Goal: Task Accomplishment & Management: Manage account settings

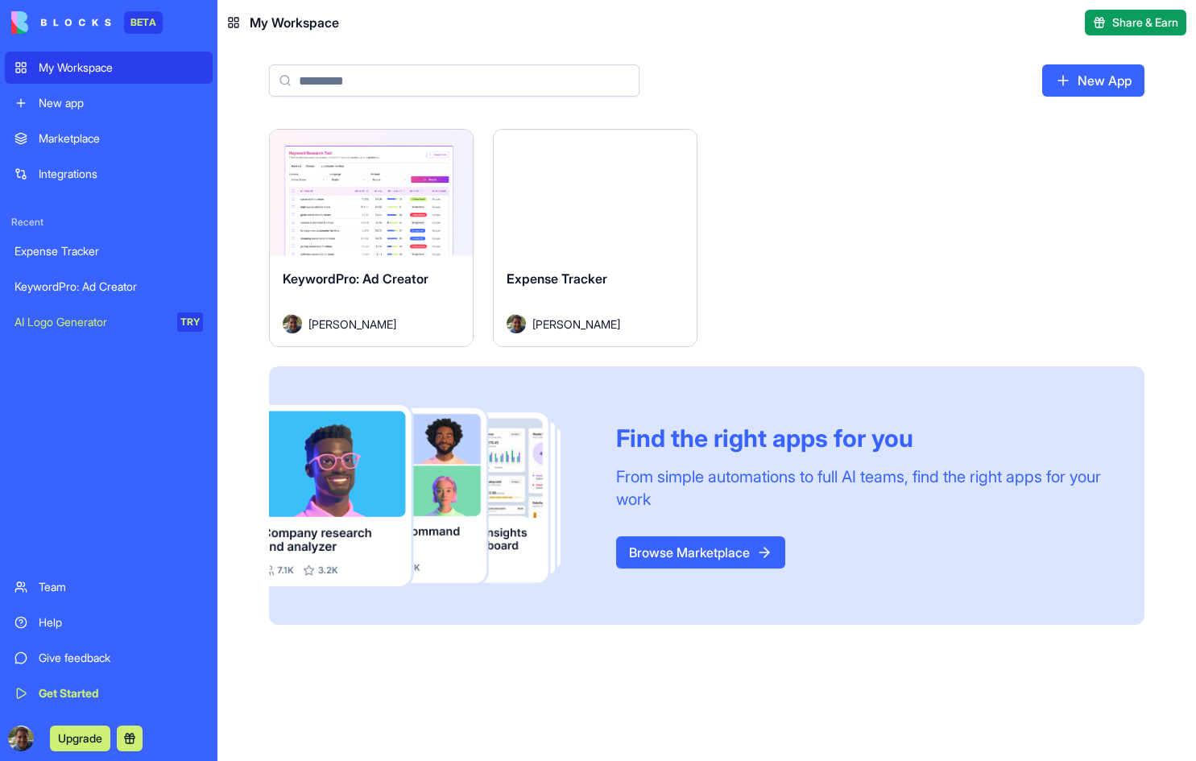
click at [594, 275] on span "Expense Tracker" at bounding box center [557, 279] width 101 height 16
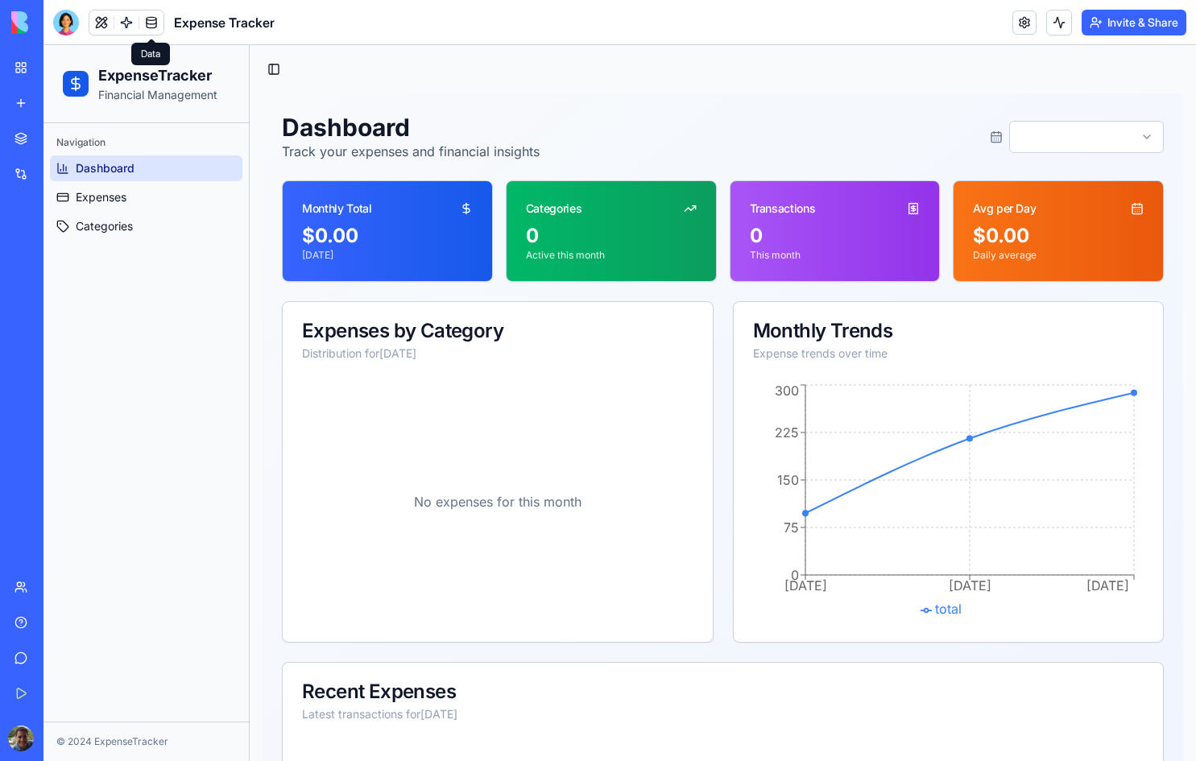
click at [148, 17] on link at bounding box center [151, 22] width 24 height 24
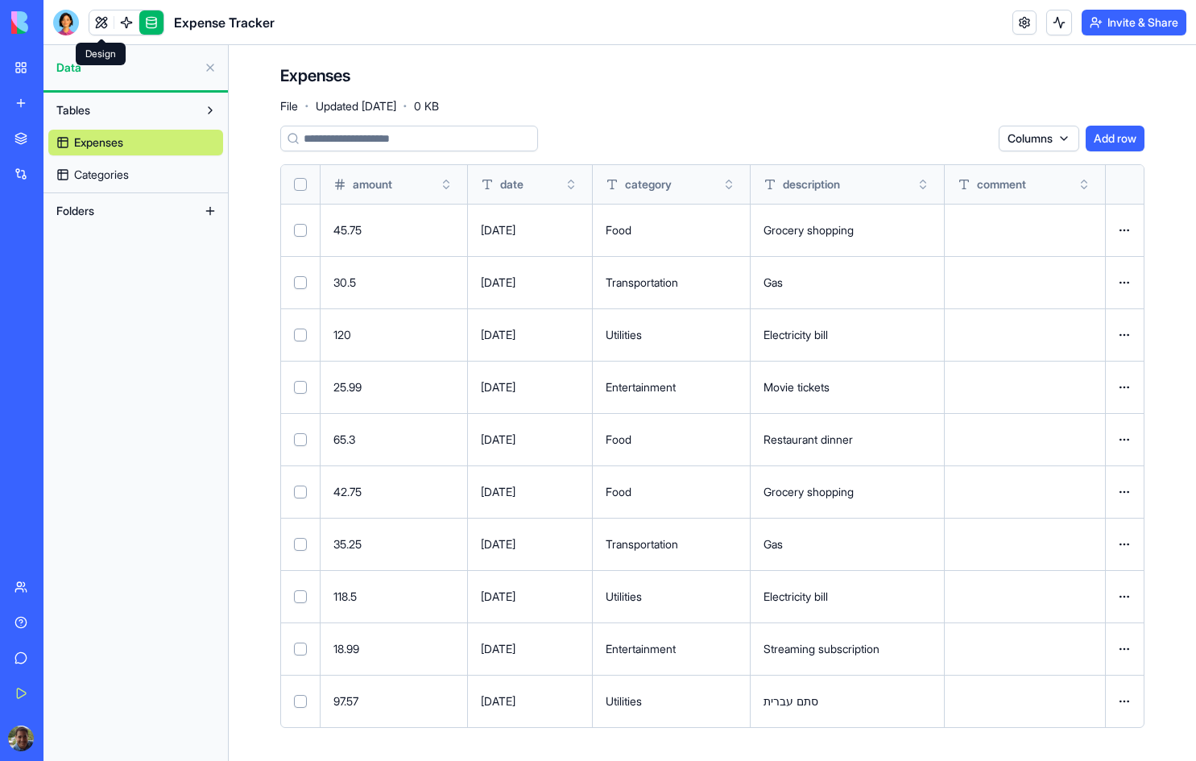
click at [97, 19] on link at bounding box center [101, 22] width 24 height 24
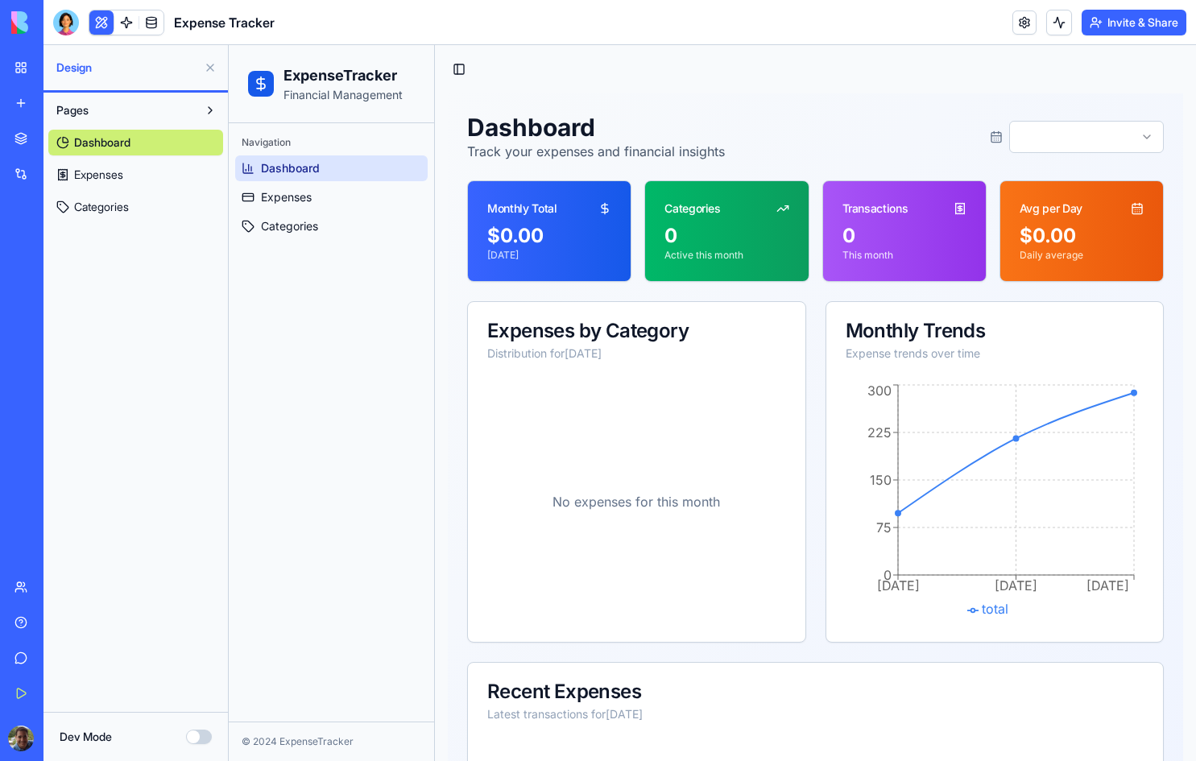
click at [114, 170] on span "Expenses" at bounding box center [98, 175] width 49 height 16
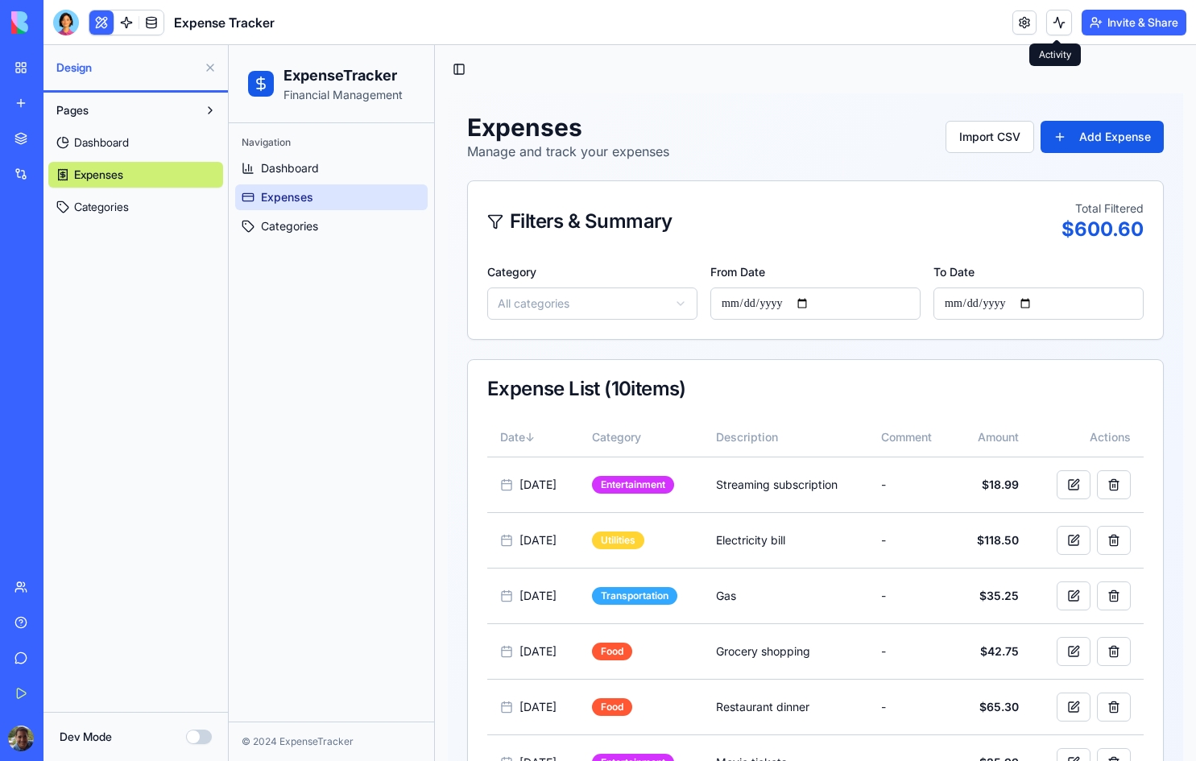
click at [1046, 19] on button at bounding box center [1059, 23] width 26 height 26
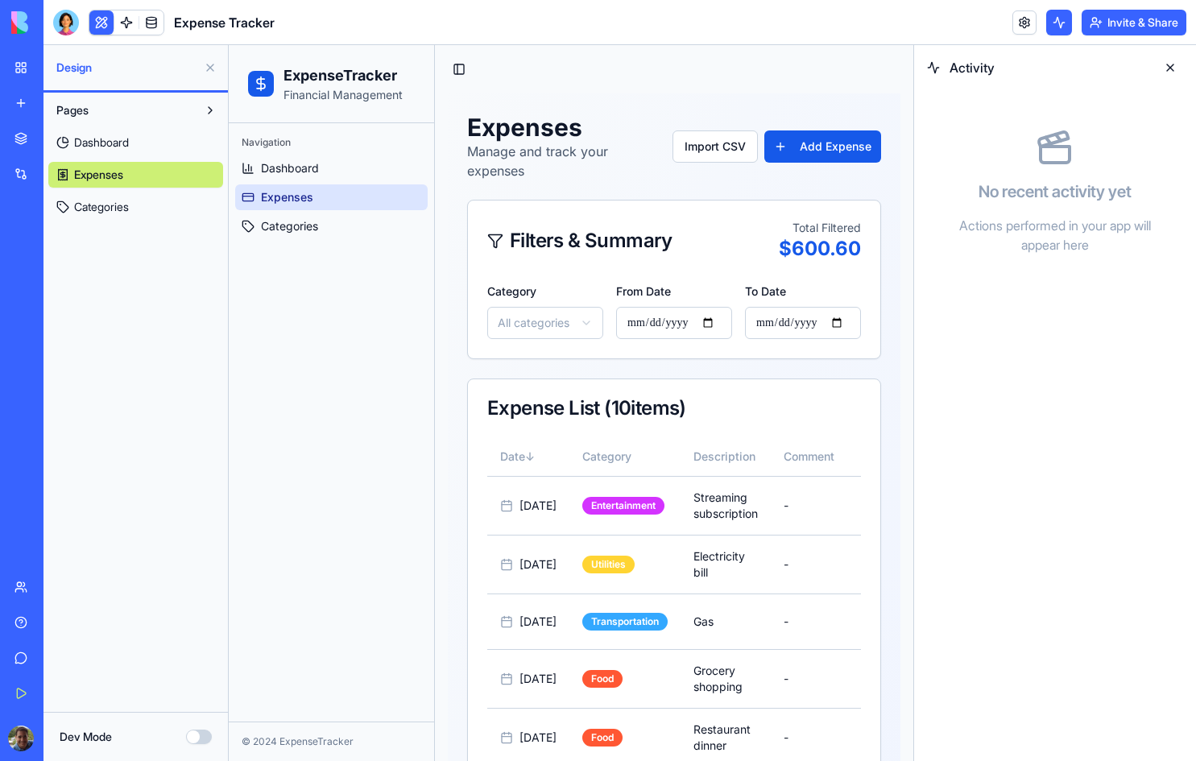
click at [1174, 67] on button at bounding box center [1170, 68] width 26 height 26
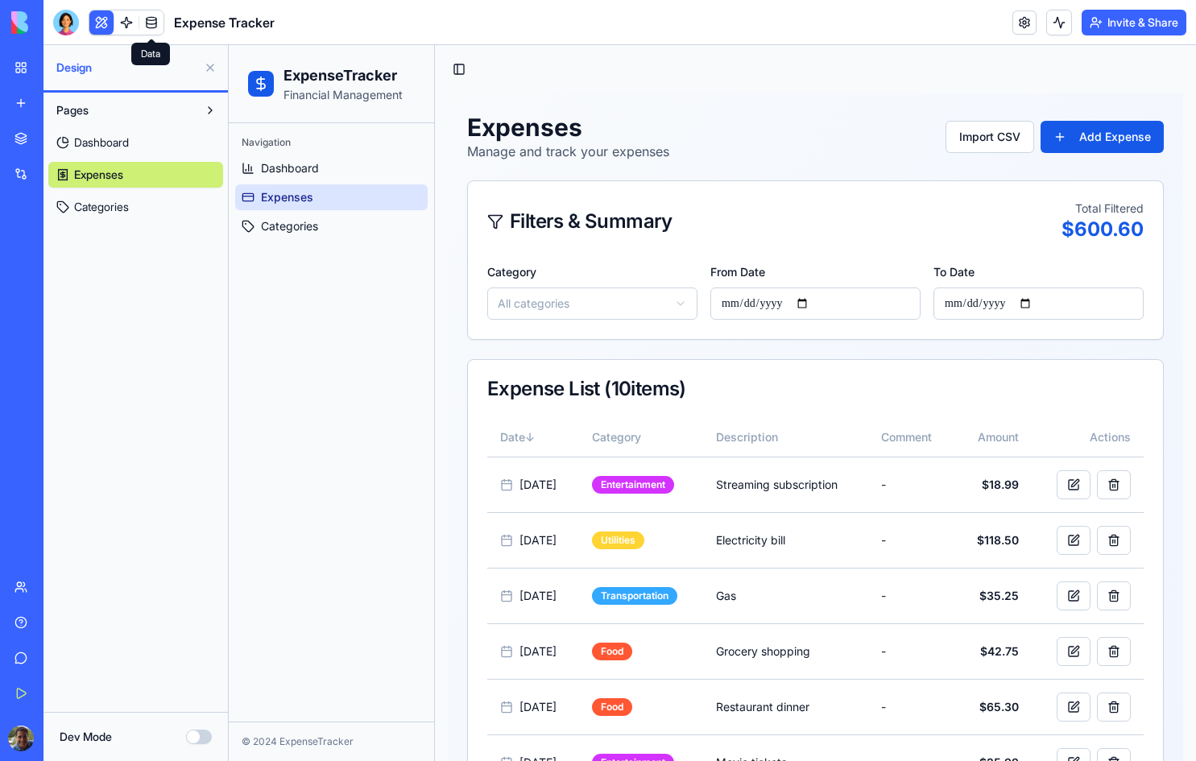
click at [147, 16] on link at bounding box center [151, 22] width 24 height 24
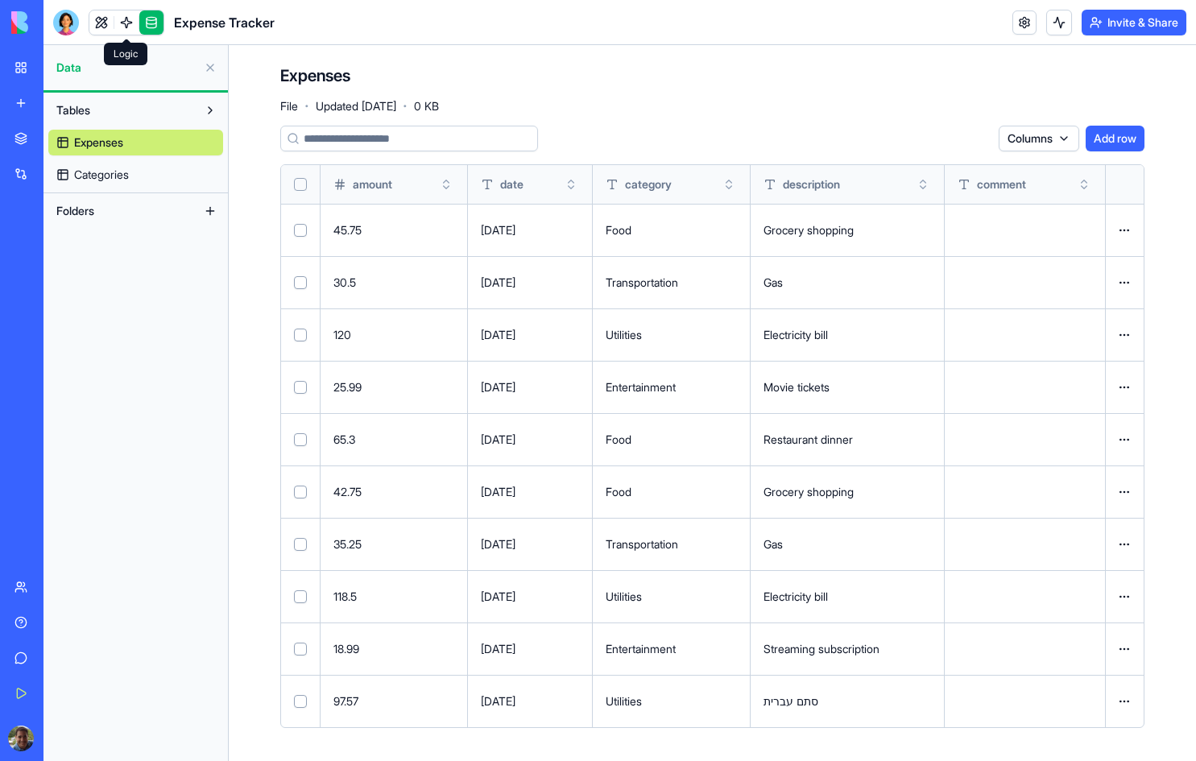
click at [124, 21] on link at bounding box center [126, 22] width 24 height 24
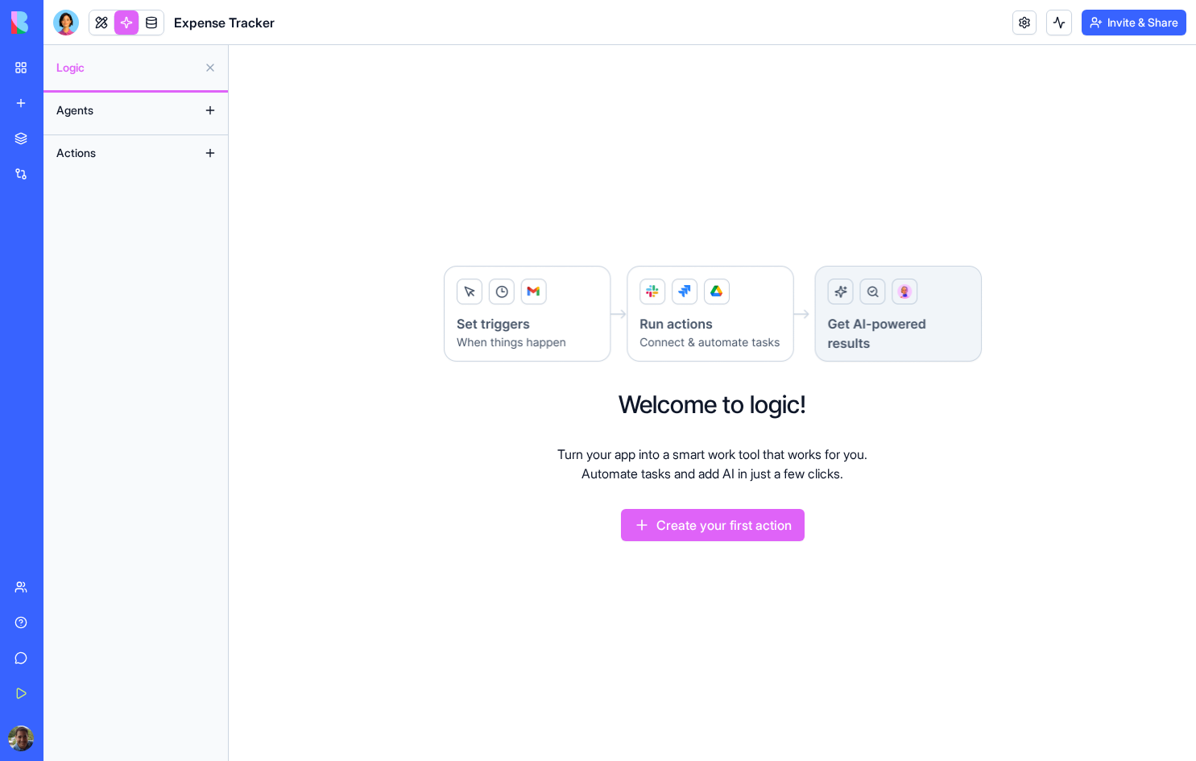
click at [120, 109] on button "Agents" at bounding box center [122, 110] width 149 height 26
click at [84, 154] on span "Actions" at bounding box center [75, 153] width 39 height 16
click at [207, 151] on button at bounding box center [210, 153] width 26 height 26
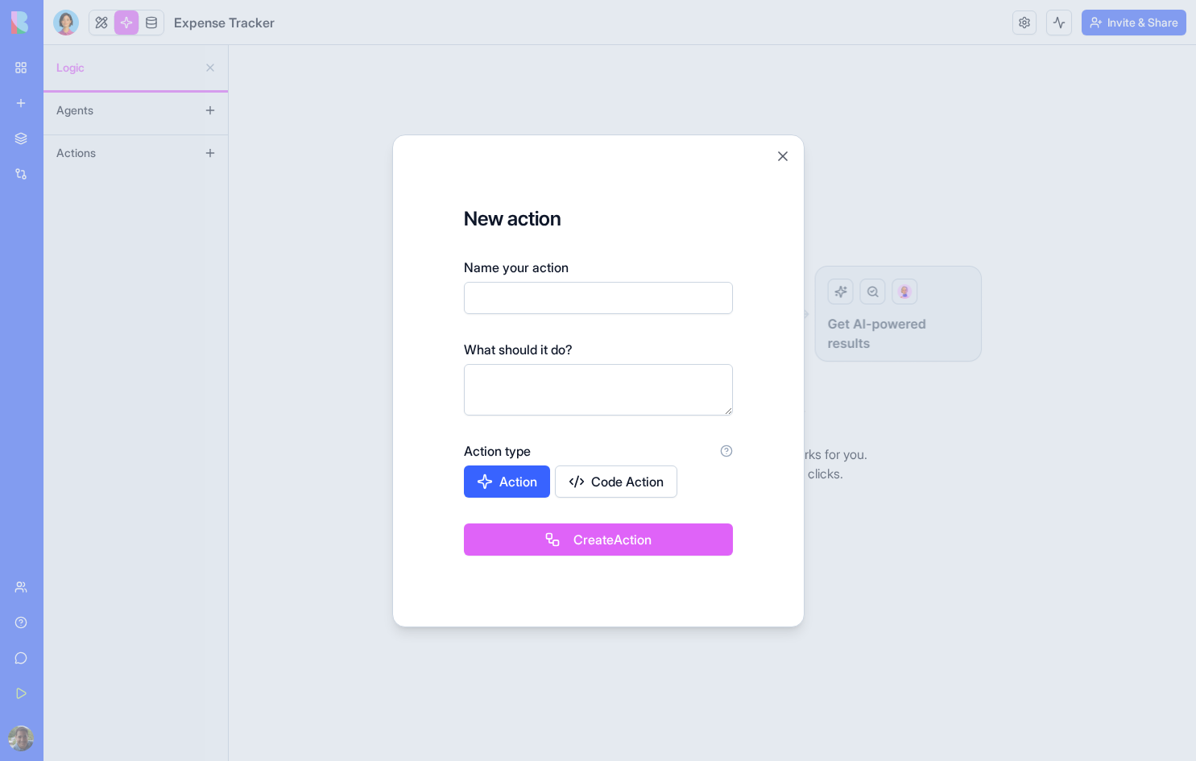
click at [616, 478] on button "Code Action" at bounding box center [616, 482] width 122 height 32
click at [526, 478] on button "Action" at bounding box center [508, 482] width 88 height 32
click at [784, 158] on button "Close" at bounding box center [783, 156] width 16 height 16
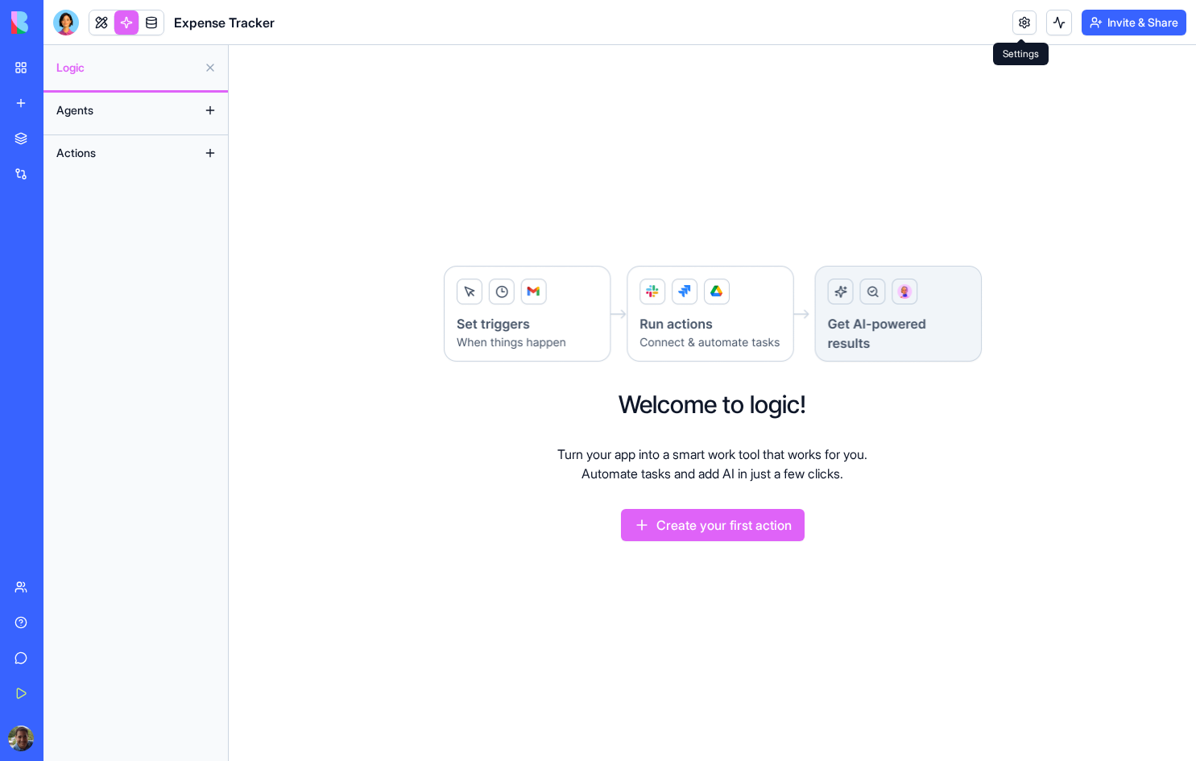
click at [1025, 26] on link at bounding box center [1024, 22] width 24 height 24
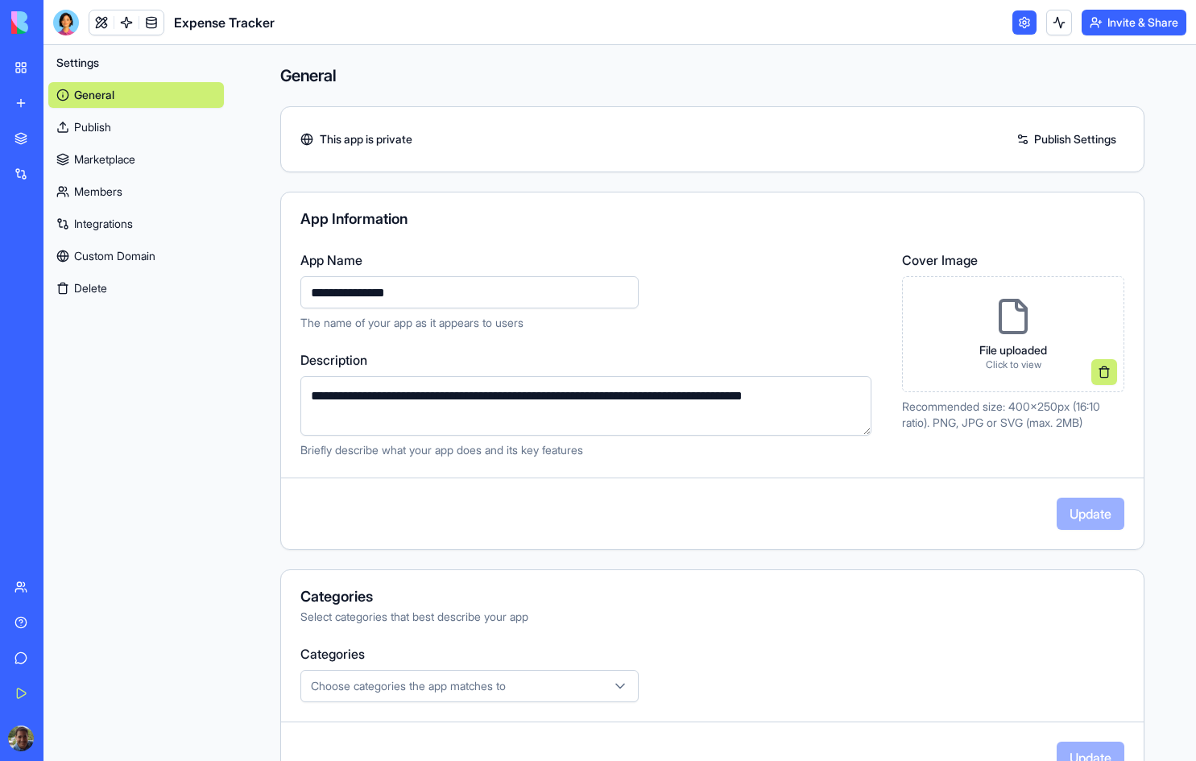
click at [81, 182] on link "Members" at bounding box center [136, 192] width 176 height 26
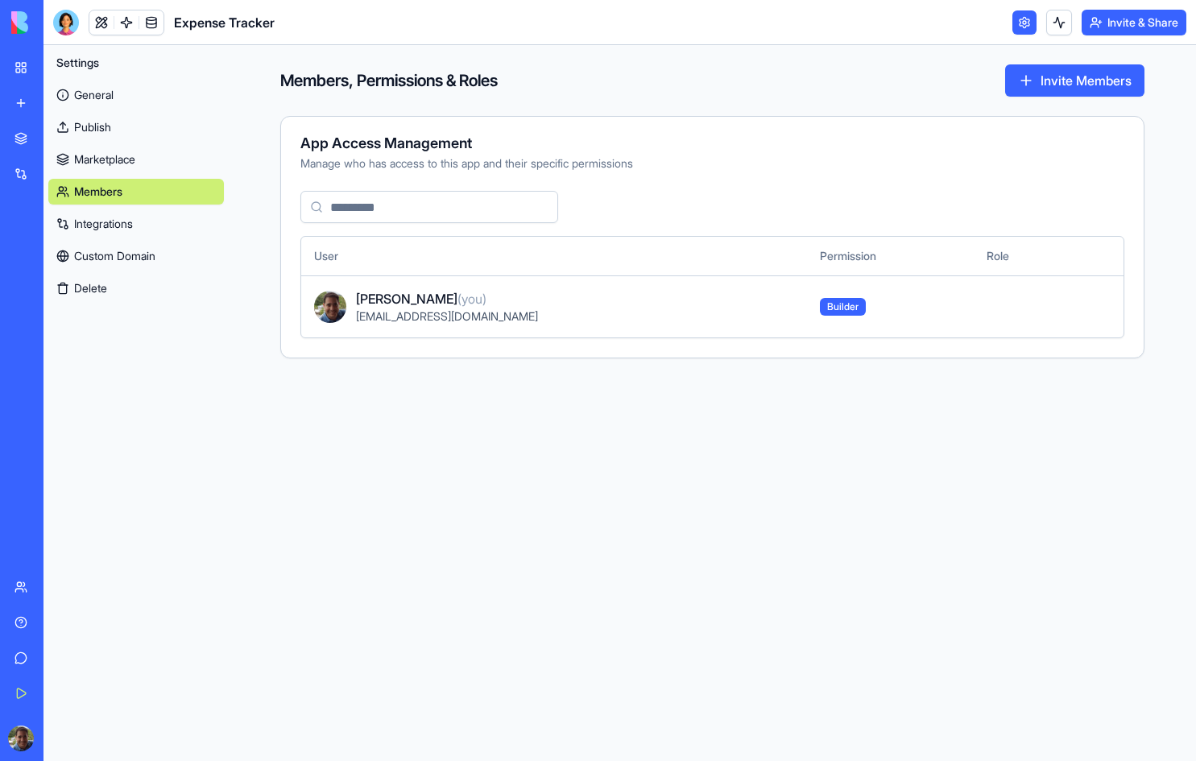
click at [105, 219] on link "Integrations" at bounding box center [136, 224] width 176 height 26
click at [133, 226] on link "Integrations" at bounding box center [136, 224] width 176 height 26
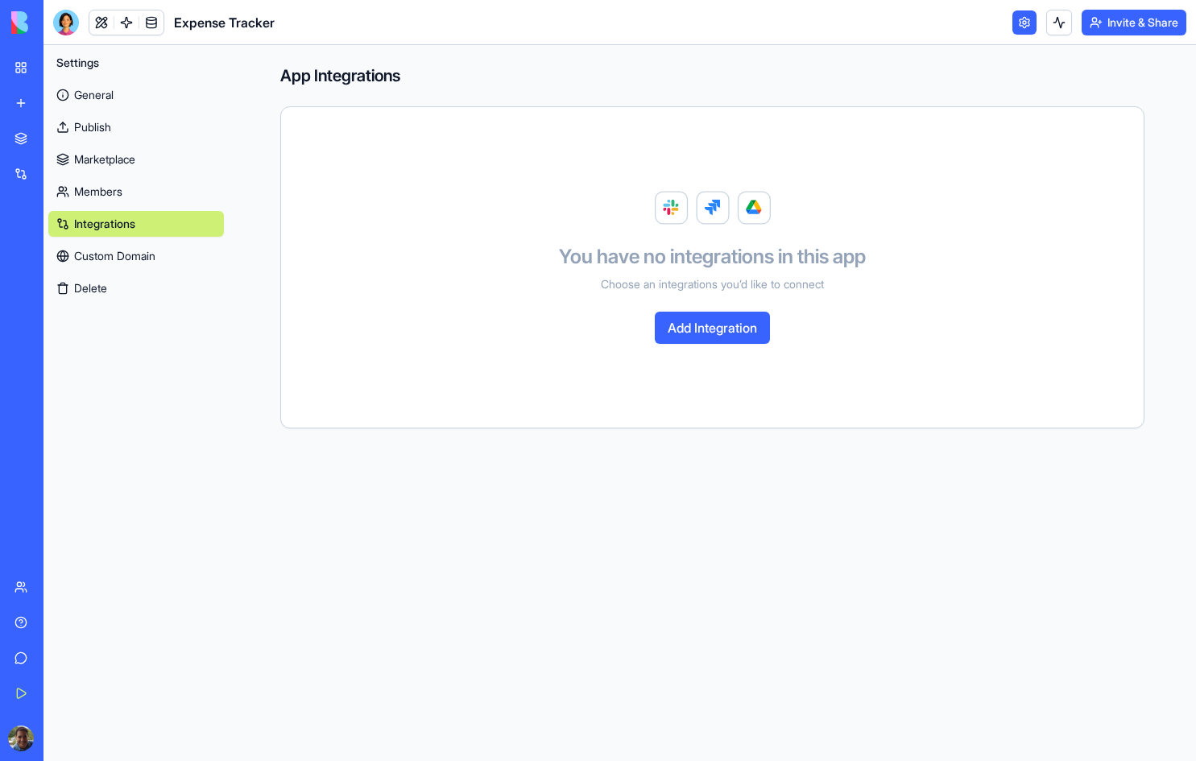
click at [86, 87] on link "General" at bounding box center [136, 95] width 176 height 26
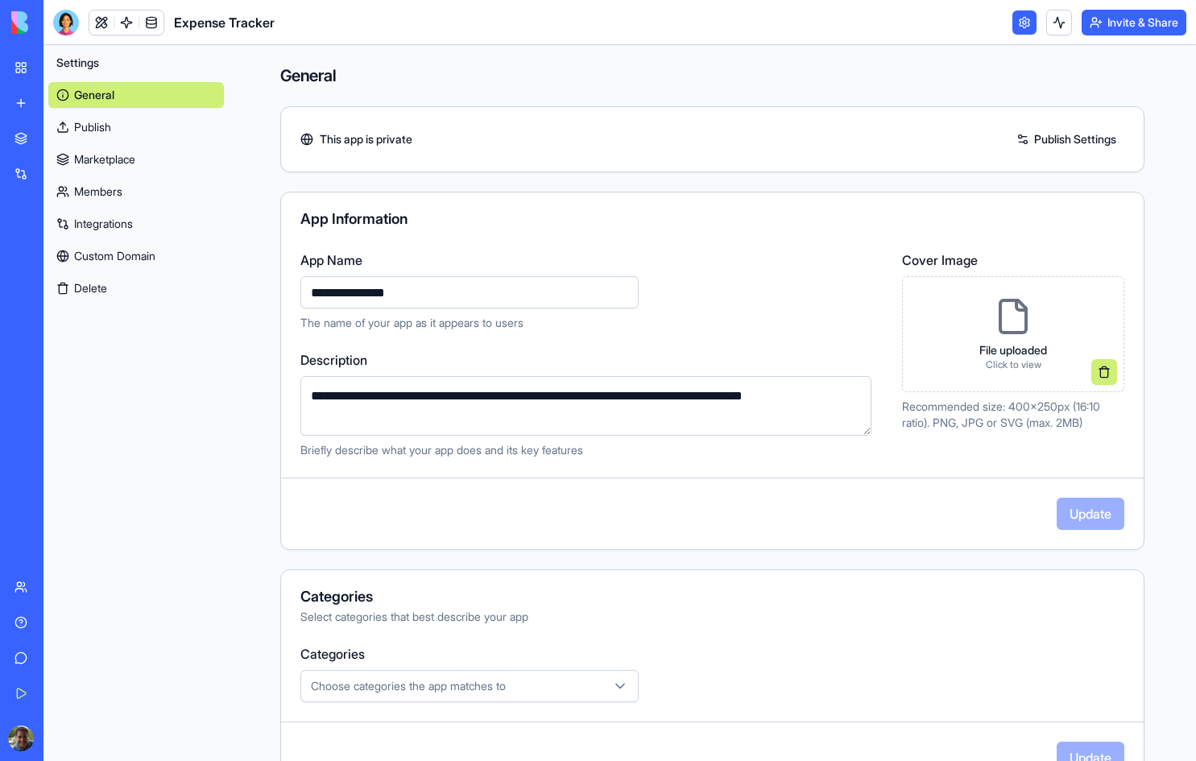
click at [60, 280] on div "KeywordPro: Ad Creator" at bounding box center [36, 287] width 45 height 16
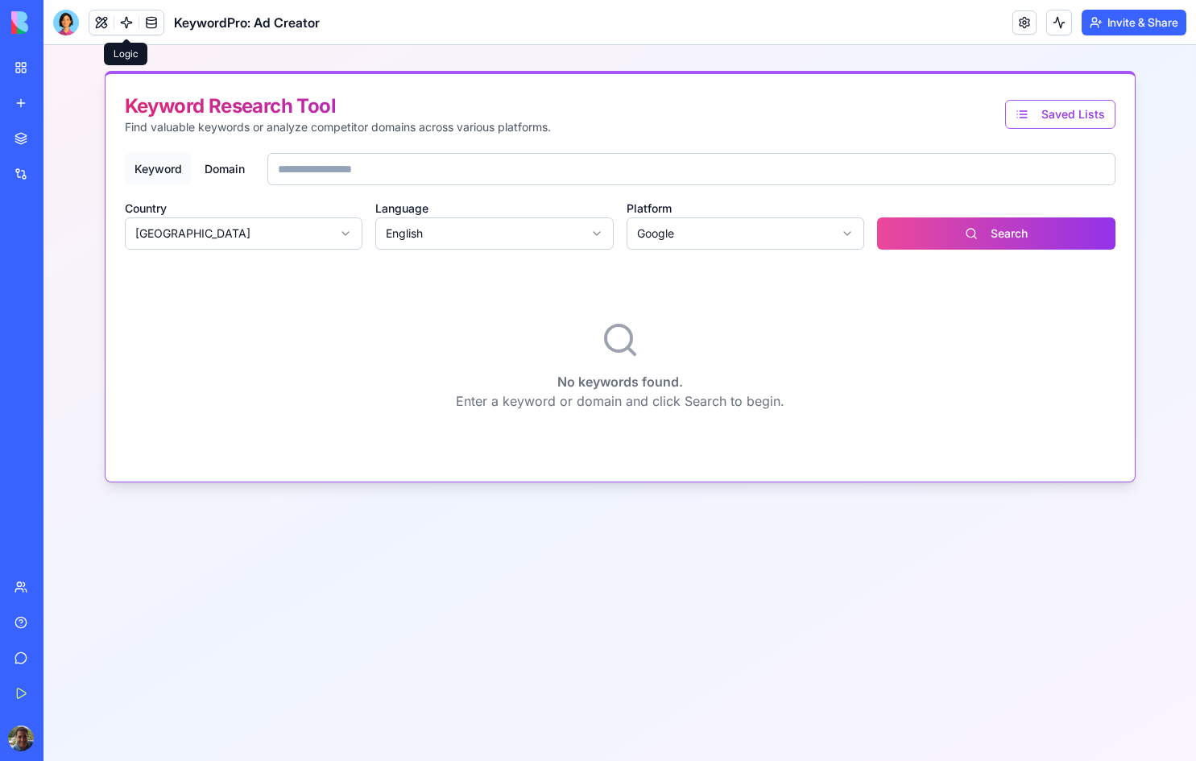
click at [126, 17] on link at bounding box center [126, 22] width 24 height 24
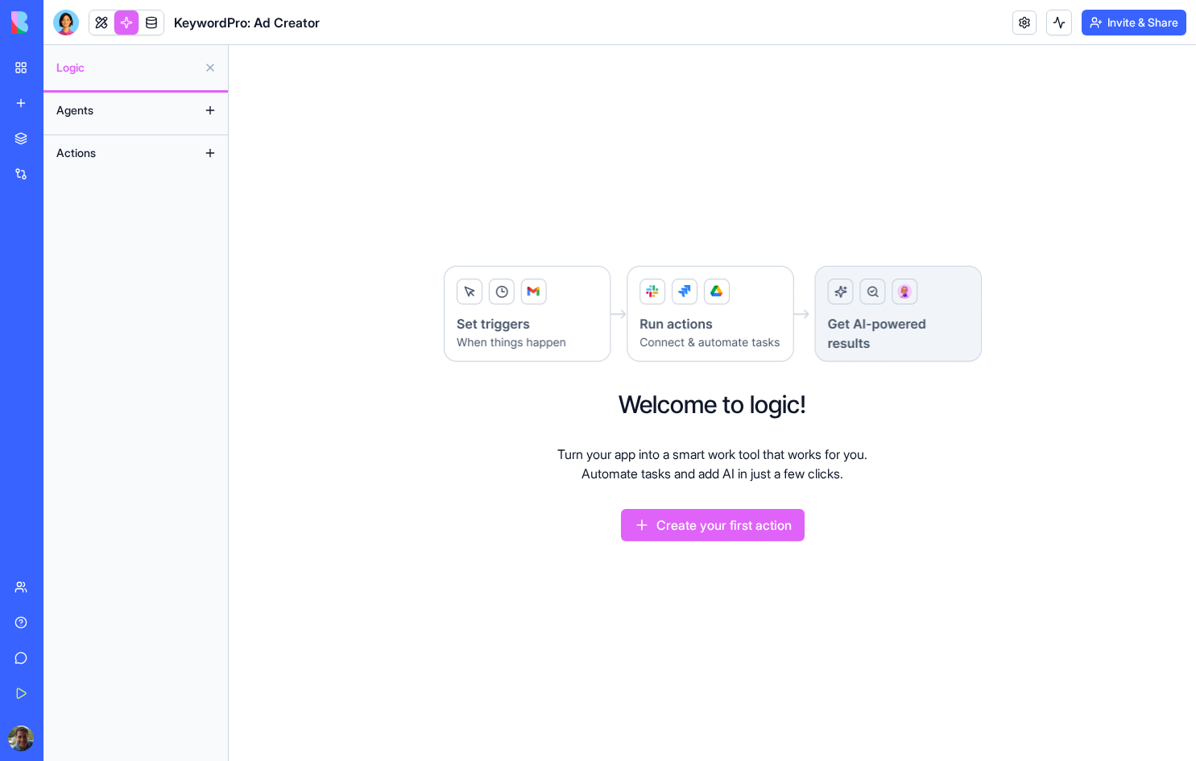
click at [60, 69] on div "My Workspace" at bounding box center [49, 68] width 21 height 16
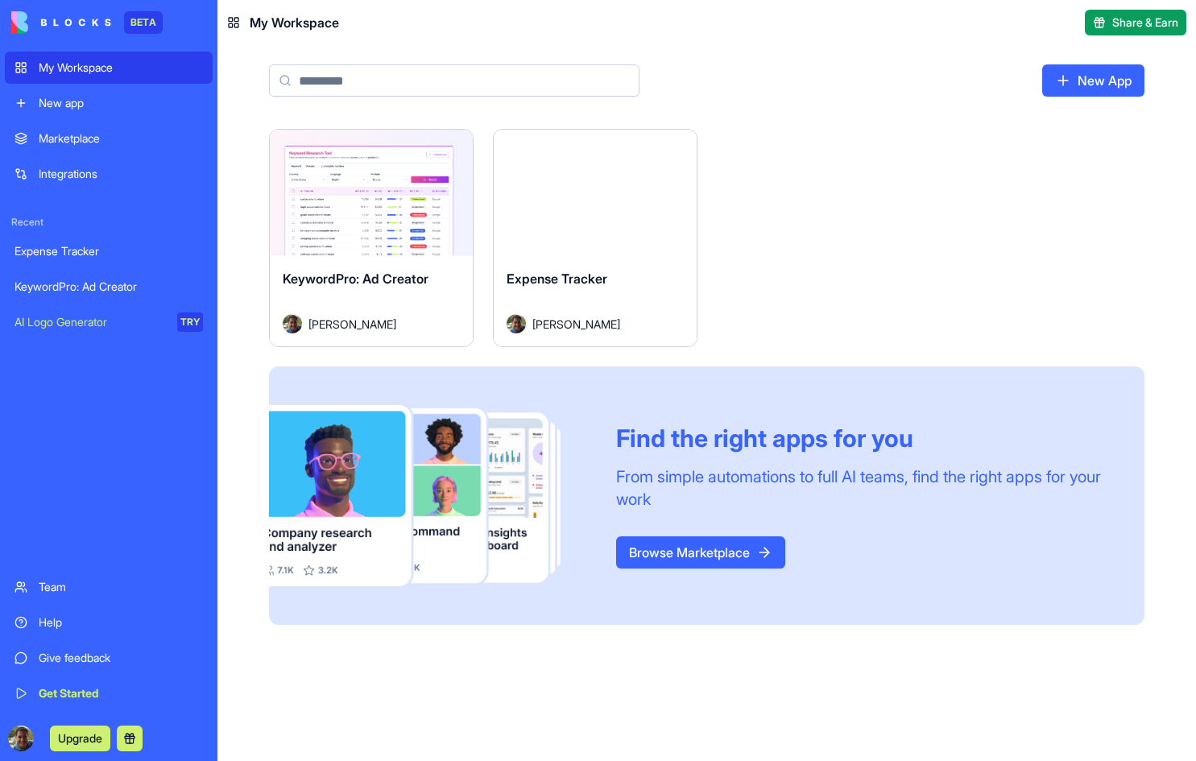
click at [598, 221] on div "Launch" at bounding box center [595, 193] width 203 height 126
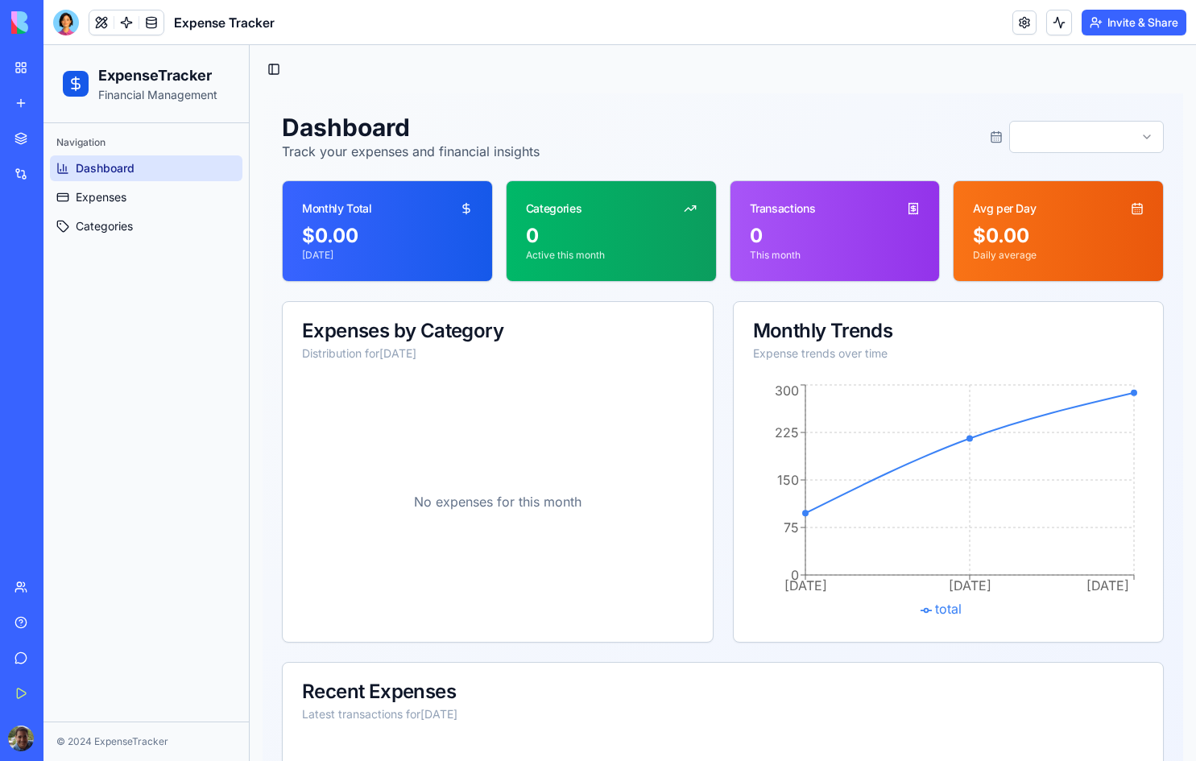
click at [1173, 23] on button "Invite & Share" at bounding box center [1134, 23] width 105 height 26
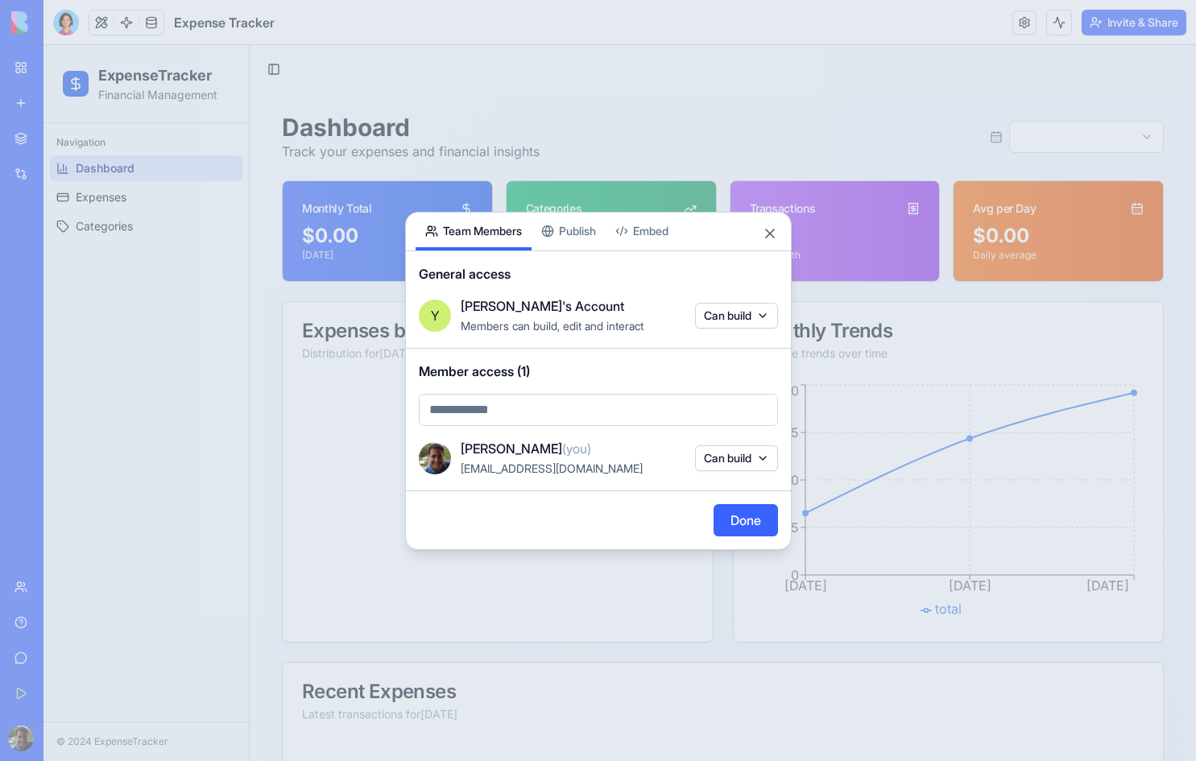
click at [567, 227] on div "Share App Team Members Publish Embed General access Y [PERSON_NAME]'s Account M…" at bounding box center [598, 381] width 387 height 338
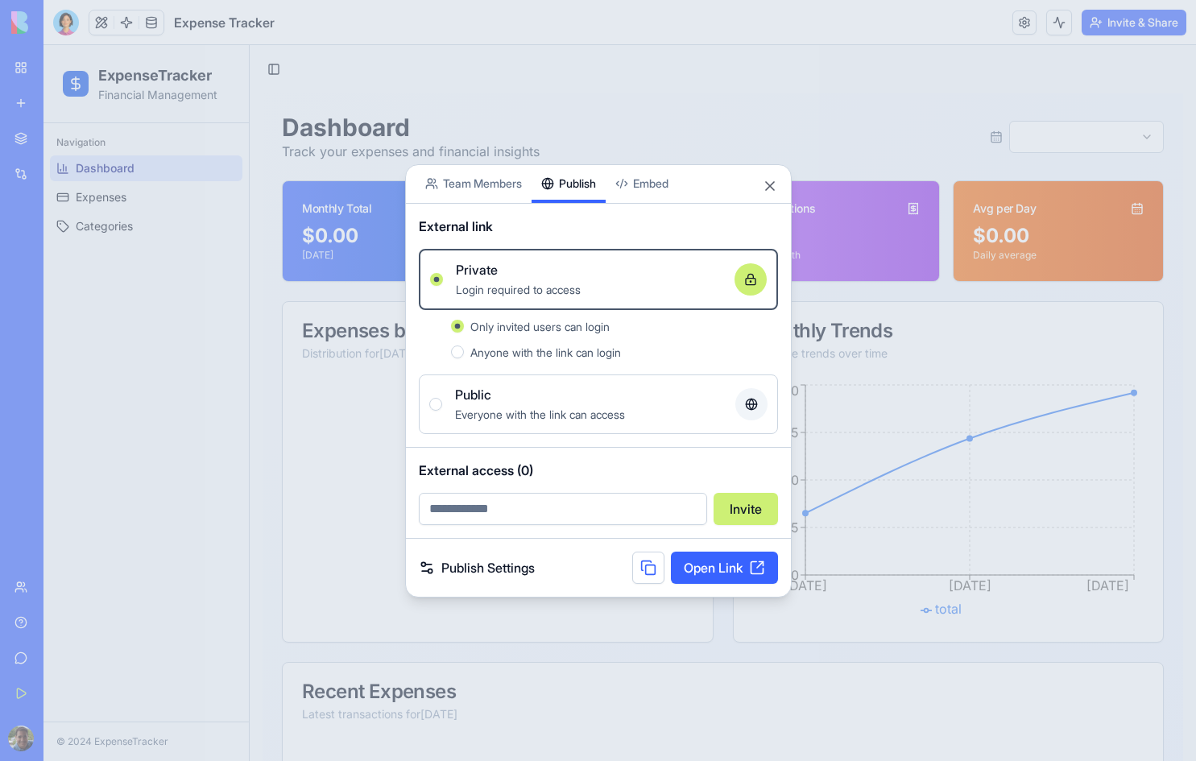
click at [464, 185] on body "BETA My Workspace New app Marketplace Integrations Recent Expense Tracker Keywo…" at bounding box center [598, 380] width 1196 height 761
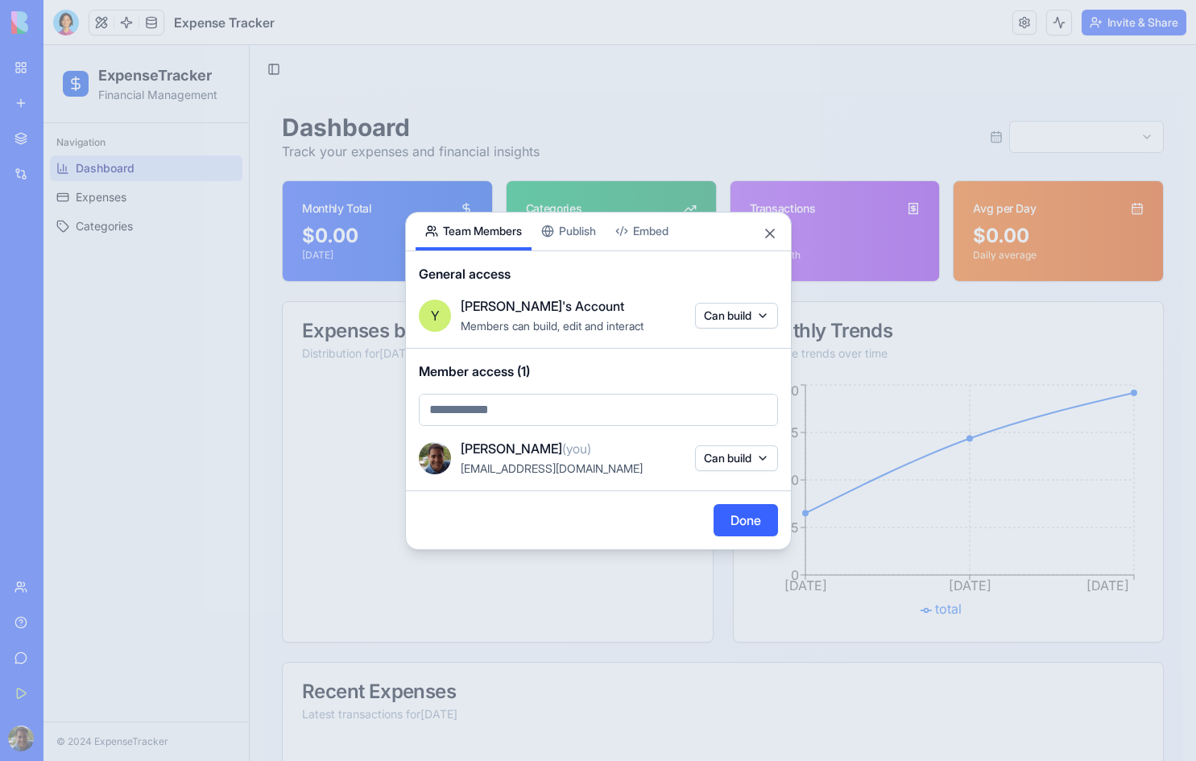
click at [764, 319] on body "BETA My Workspace New app Marketplace Integrations Recent Expense Tracker Keywo…" at bounding box center [598, 380] width 1196 height 761
click at [743, 276] on div at bounding box center [598, 380] width 1196 height 761
click at [573, 230] on div "Share App Team Members Publish Embed General access Y [PERSON_NAME]'s Account M…" at bounding box center [598, 381] width 387 height 338
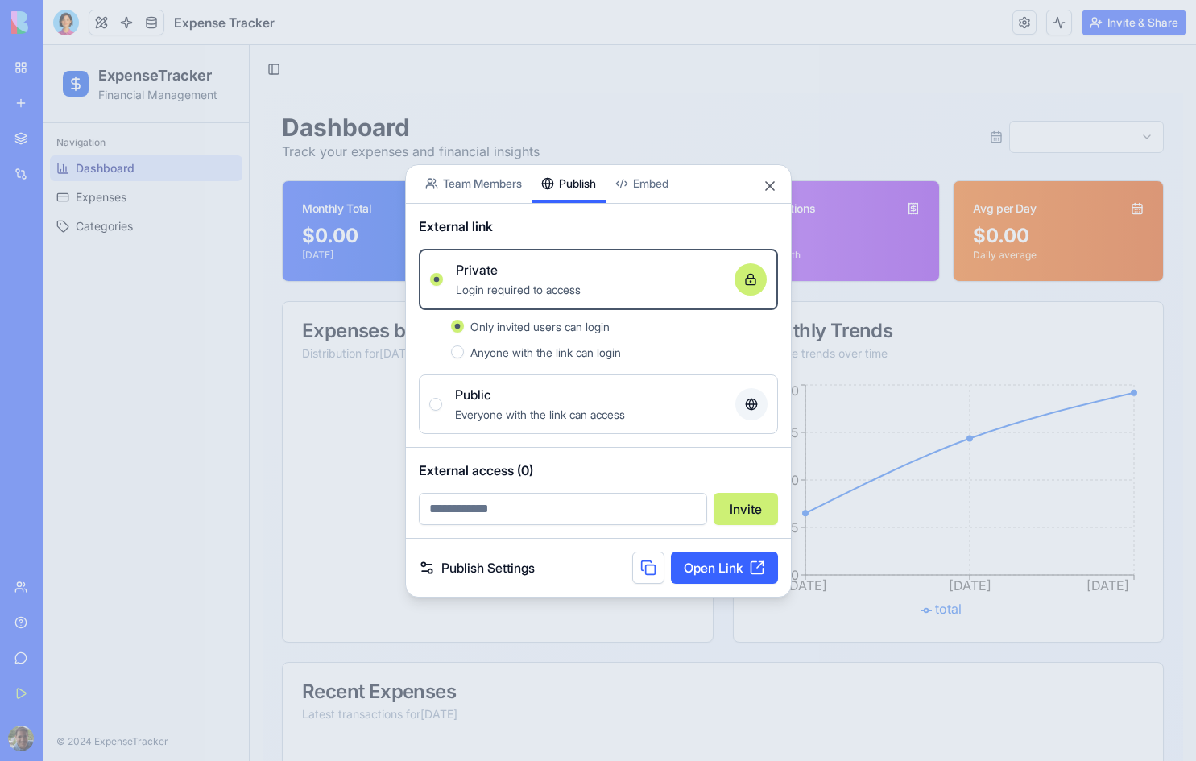
click at [475, 569] on link "Publish Settings" at bounding box center [477, 567] width 116 height 19
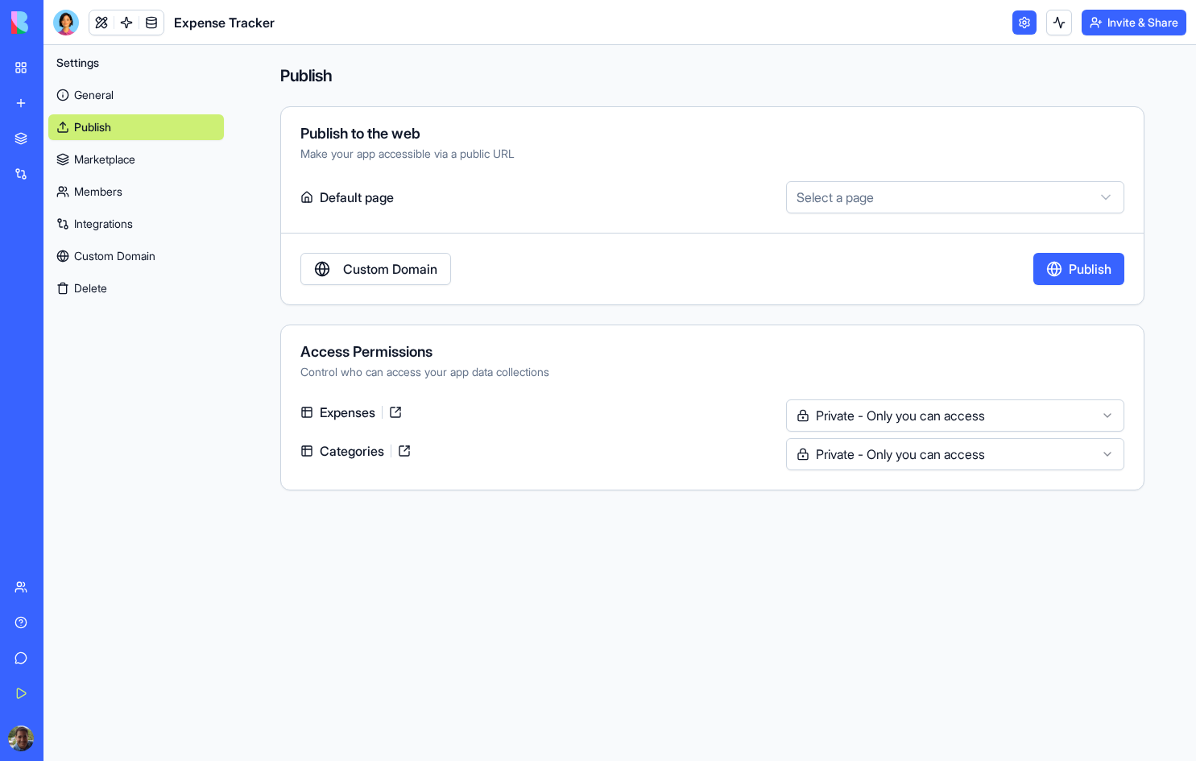
click at [1111, 195] on html "**********" at bounding box center [598, 380] width 1196 height 761
click at [139, 193] on link "Members" at bounding box center [136, 192] width 176 height 26
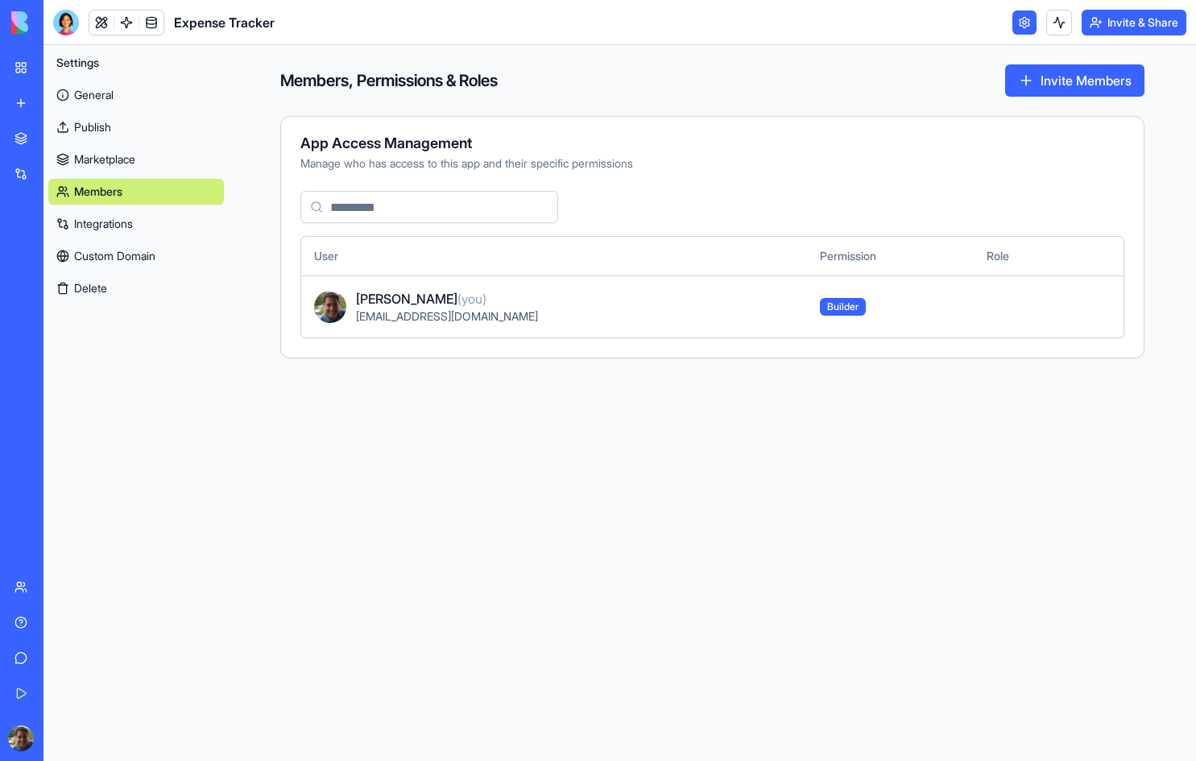
click at [1080, 77] on button "Invite Members" at bounding box center [1074, 80] width 139 height 32
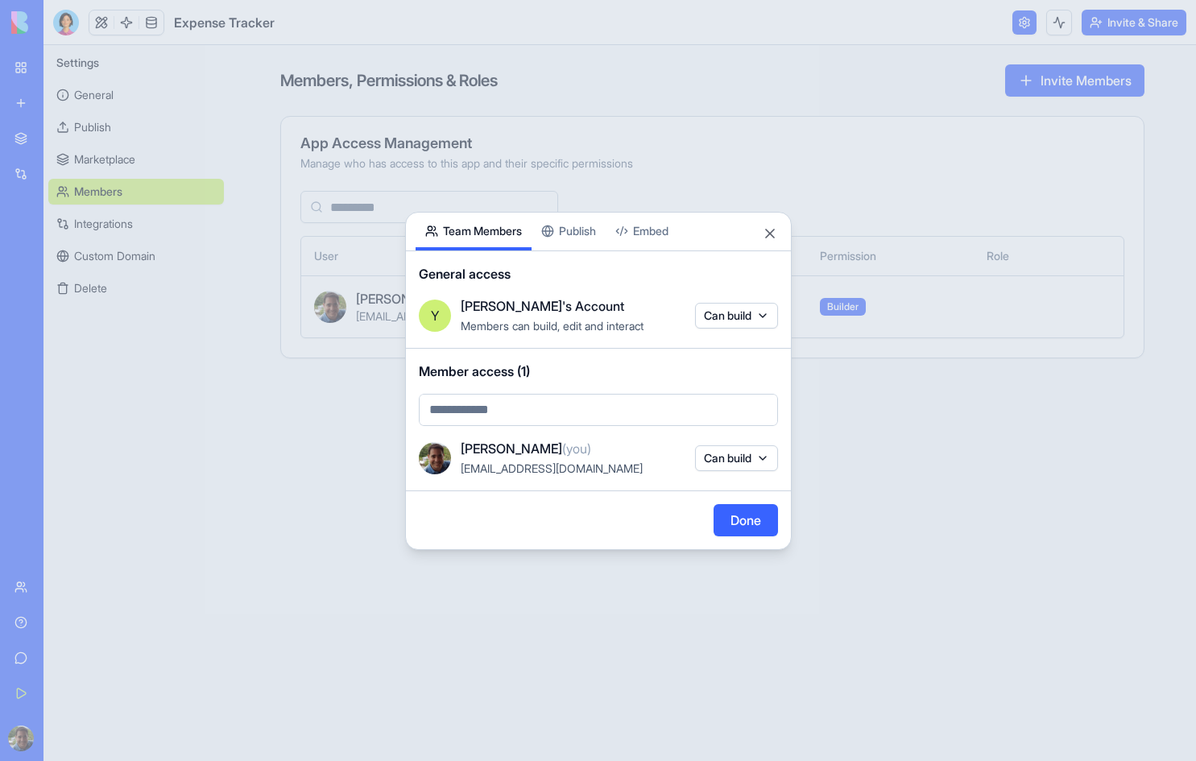
click at [445, 176] on body "BETA My Workspace New app Marketplace Integrations Recent Expense Tracker Keywo…" at bounding box center [598, 380] width 1196 height 761
click at [768, 236] on button "Close" at bounding box center [770, 234] width 16 height 16
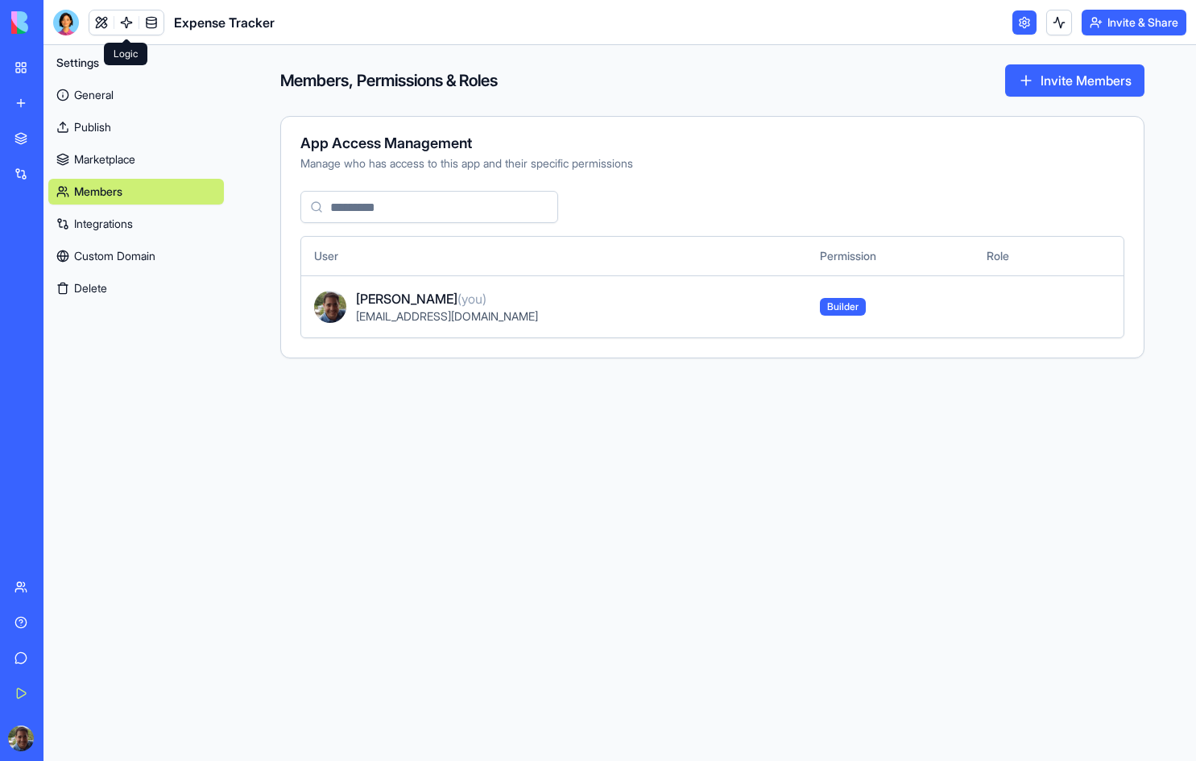
click at [128, 33] on link at bounding box center [126, 22] width 24 height 24
click at [102, 23] on link at bounding box center [101, 22] width 24 height 24
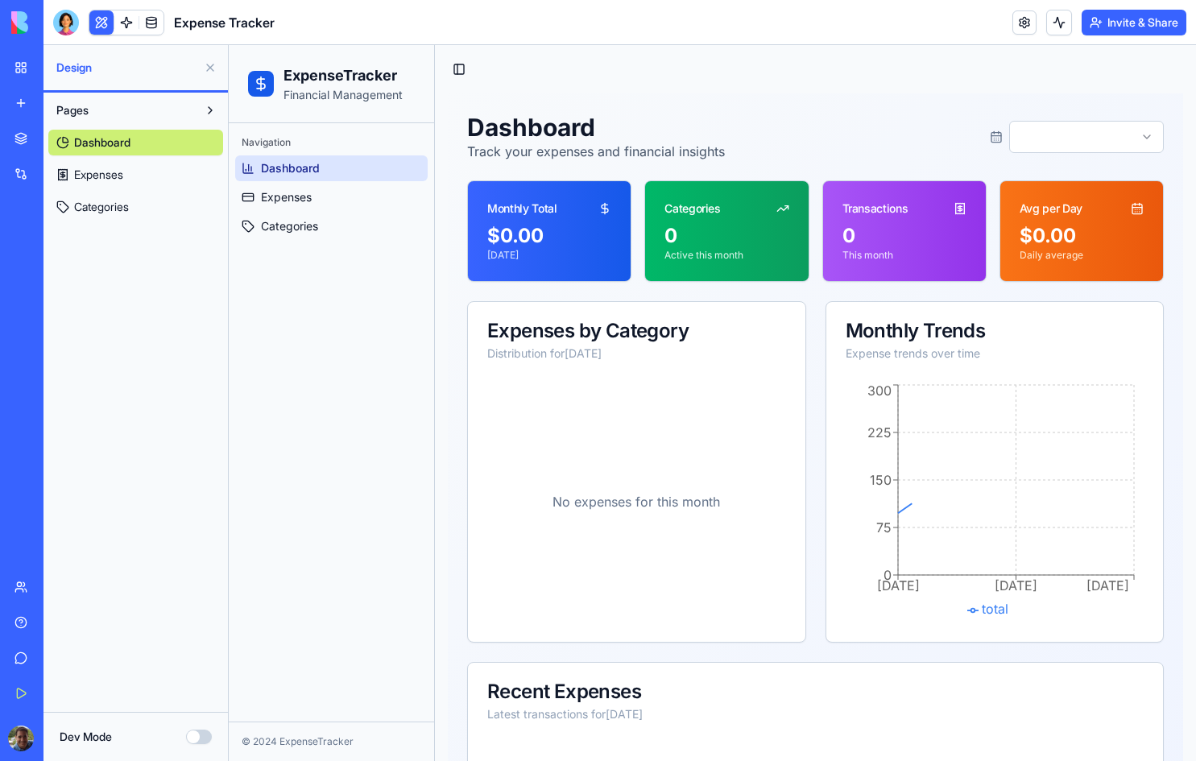
click at [198, 732] on button "Dev Mode" at bounding box center [199, 737] width 26 height 14
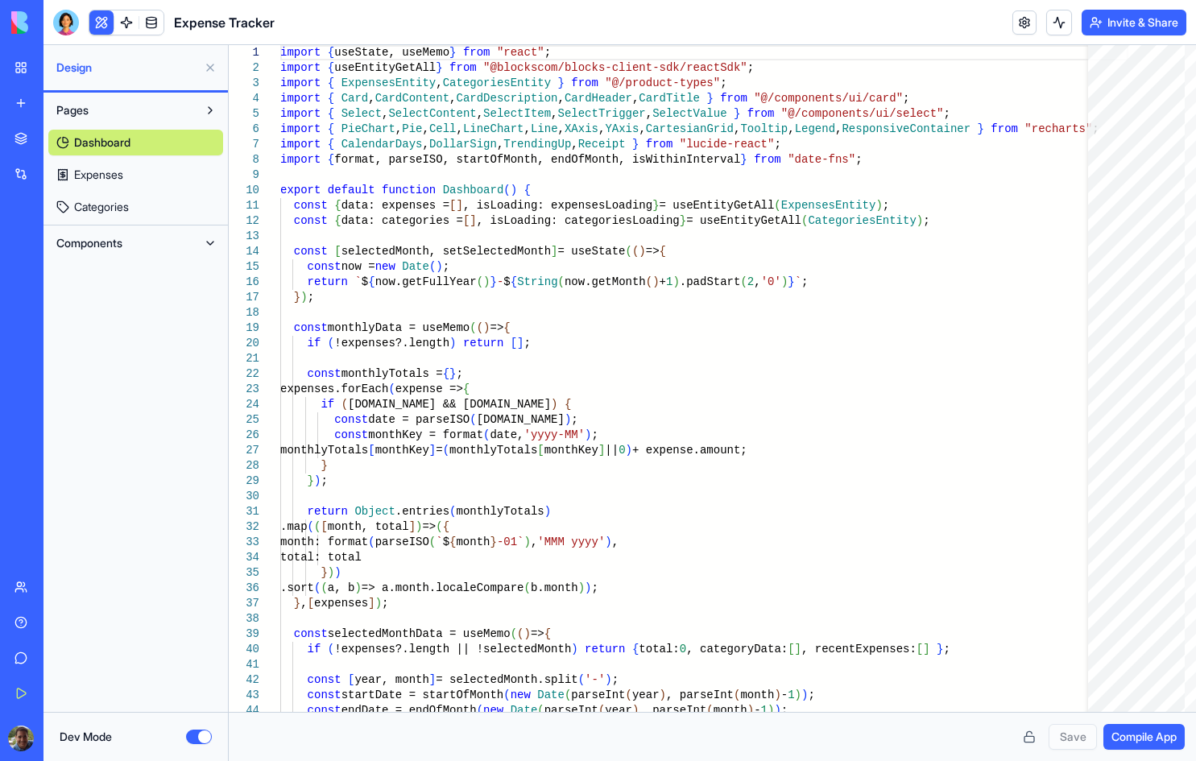
click at [209, 243] on button at bounding box center [210, 243] width 26 height 26
click at [102, 277] on span "AppLayout" at bounding box center [101, 275] width 54 height 16
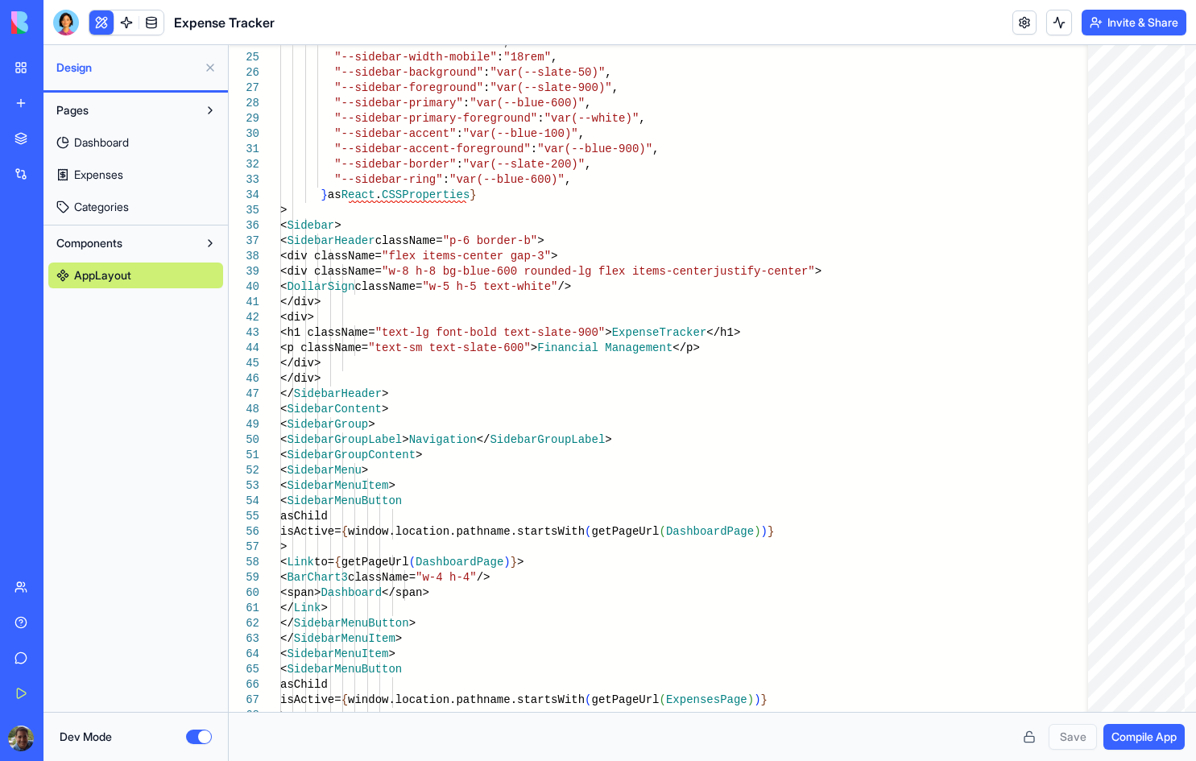
click at [109, 139] on span "Dashboard" at bounding box center [101, 143] width 55 height 16
type textarea "**********"
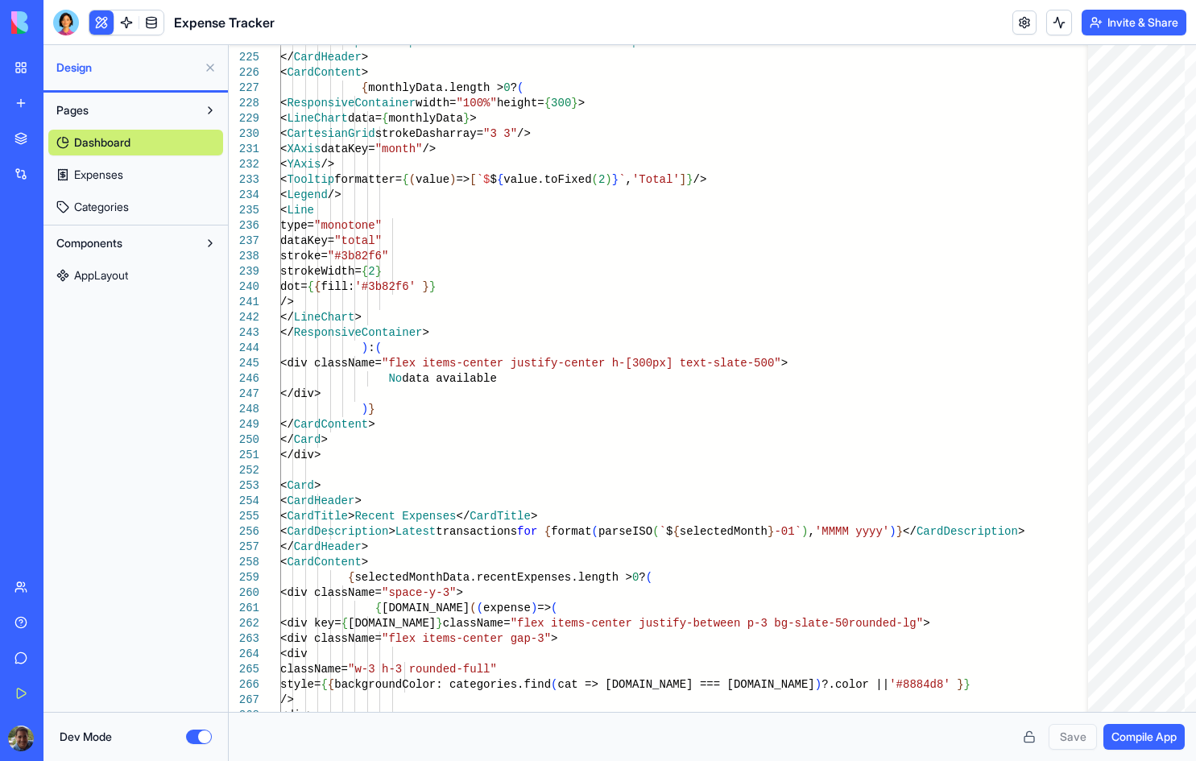
click at [192, 739] on button "Dev Mode" at bounding box center [199, 737] width 26 height 14
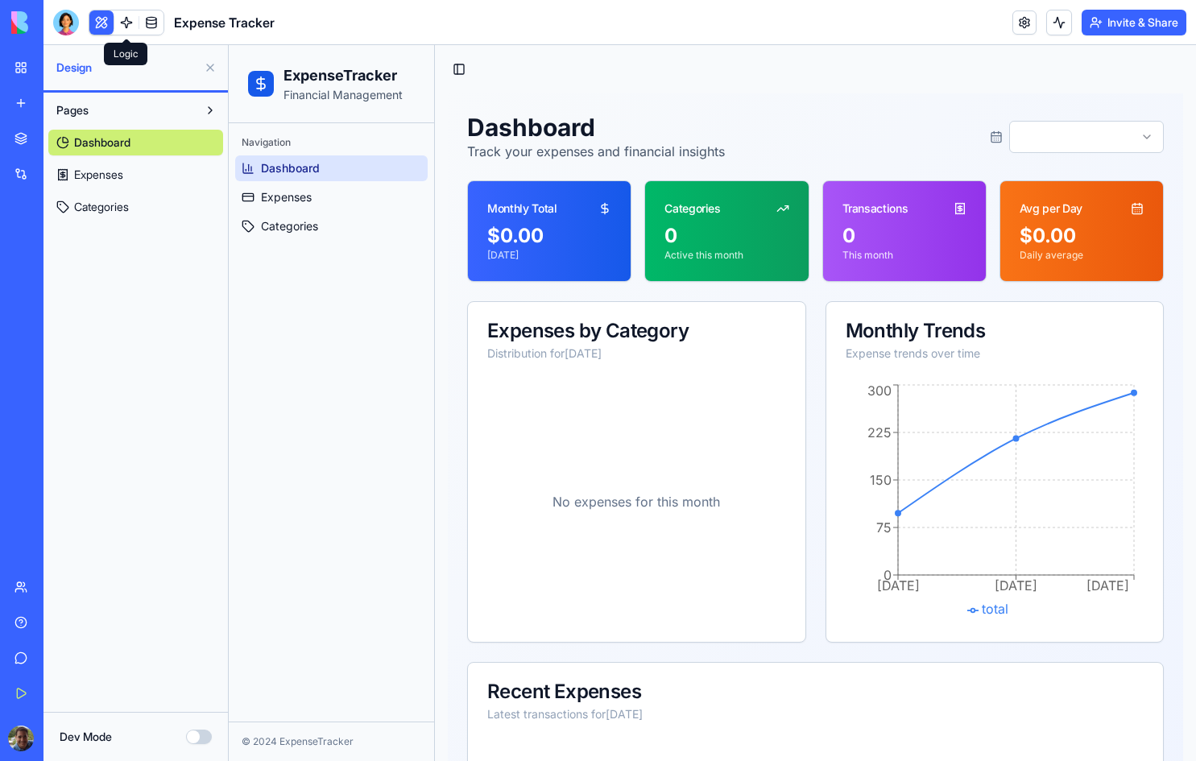
click at [129, 23] on link at bounding box center [126, 22] width 24 height 24
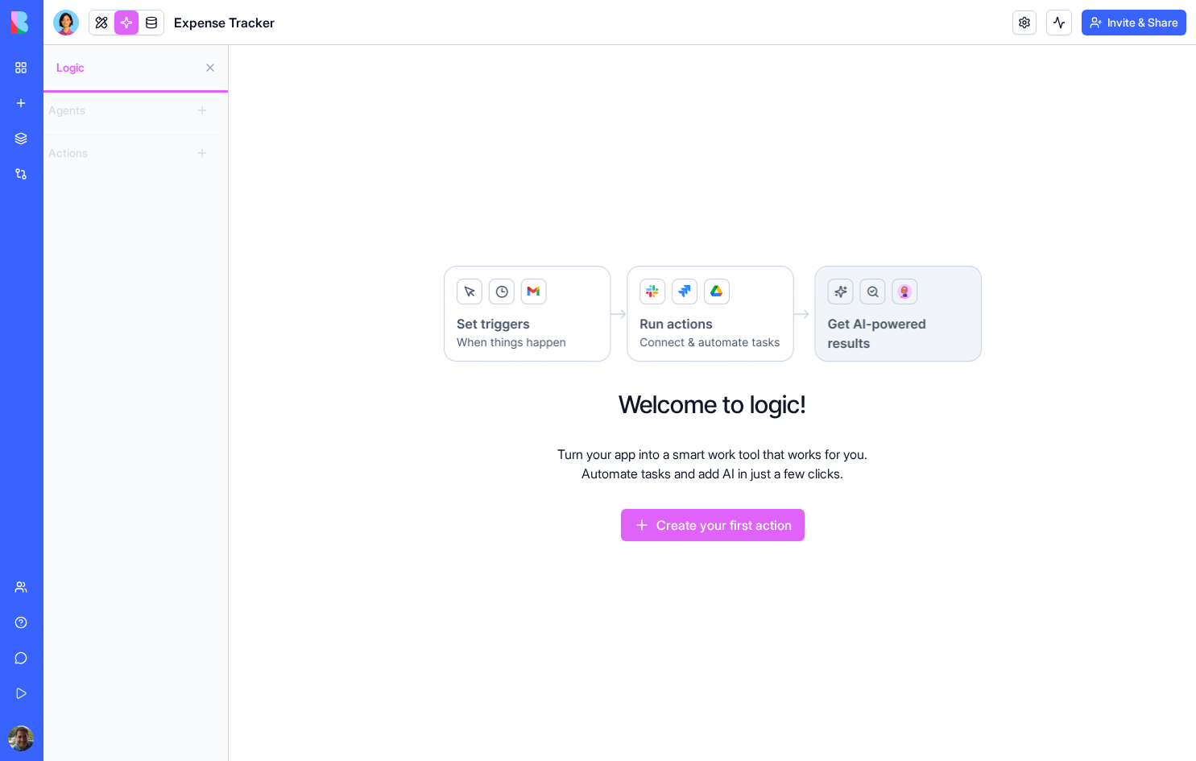
click at [216, 109] on button at bounding box center [210, 110] width 26 height 26
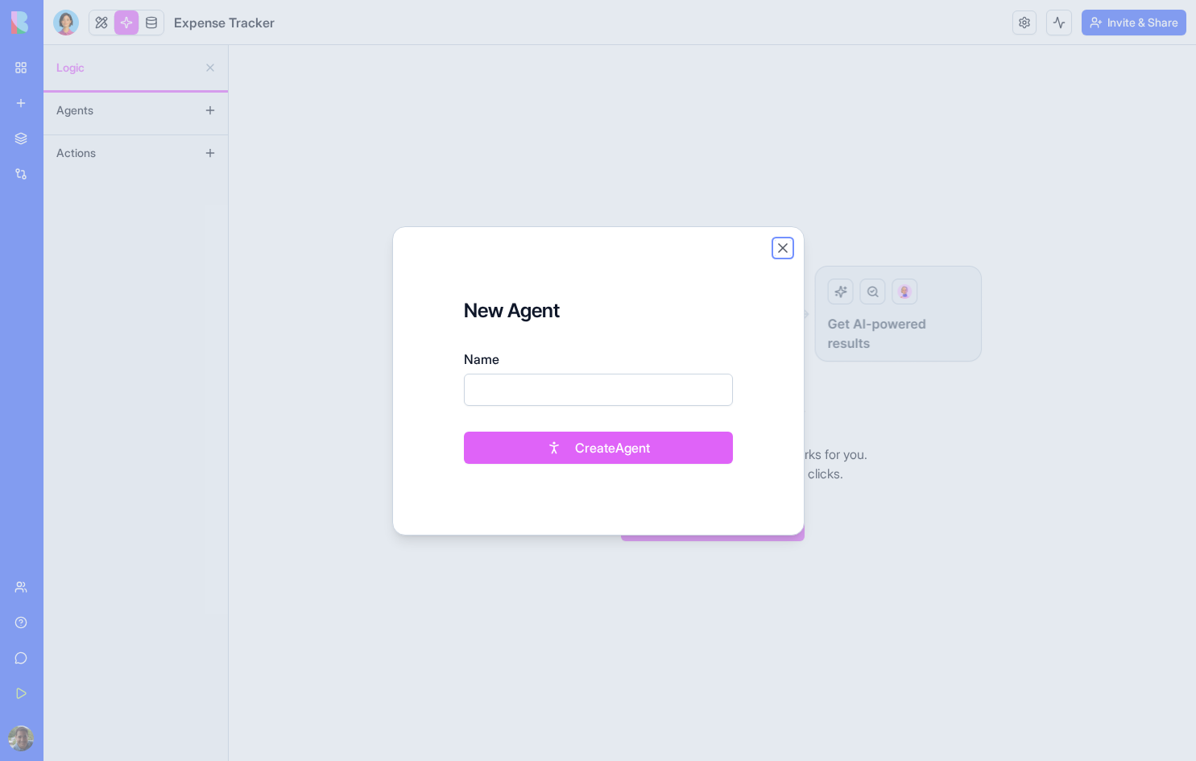
click at [784, 248] on button "Close" at bounding box center [783, 248] width 16 height 16
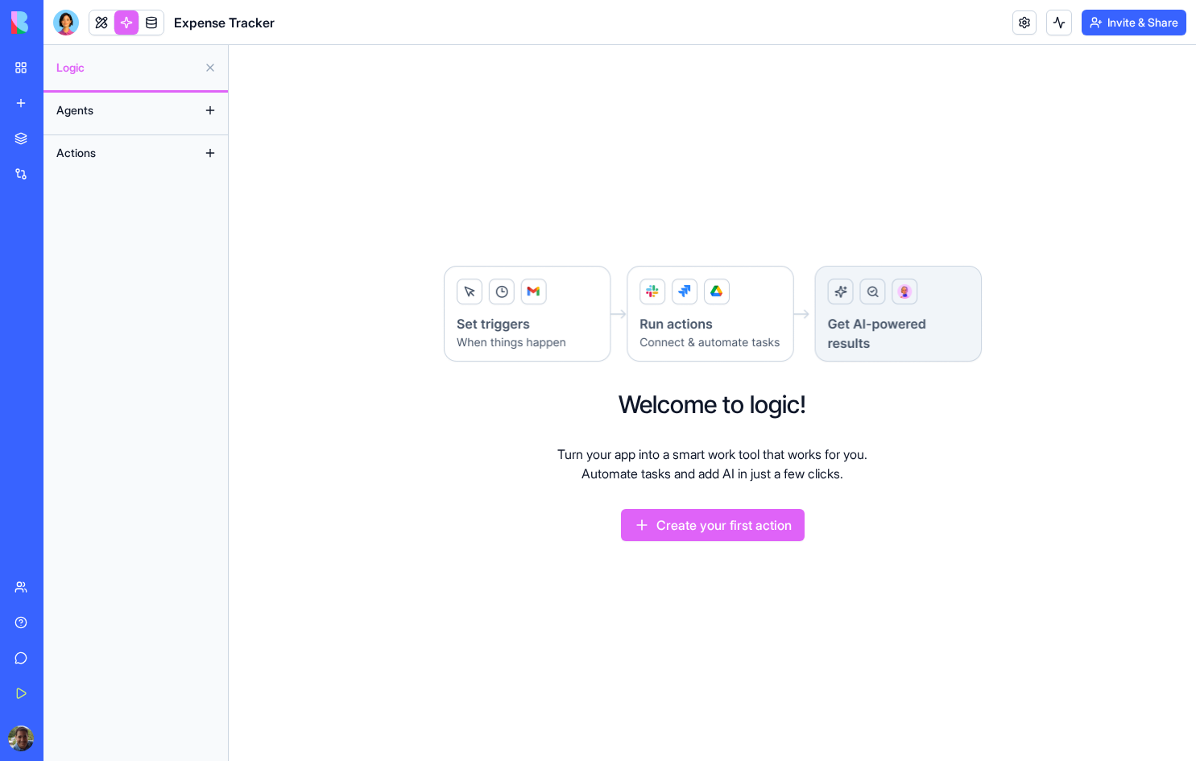
click at [207, 157] on button at bounding box center [210, 153] width 26 height 26
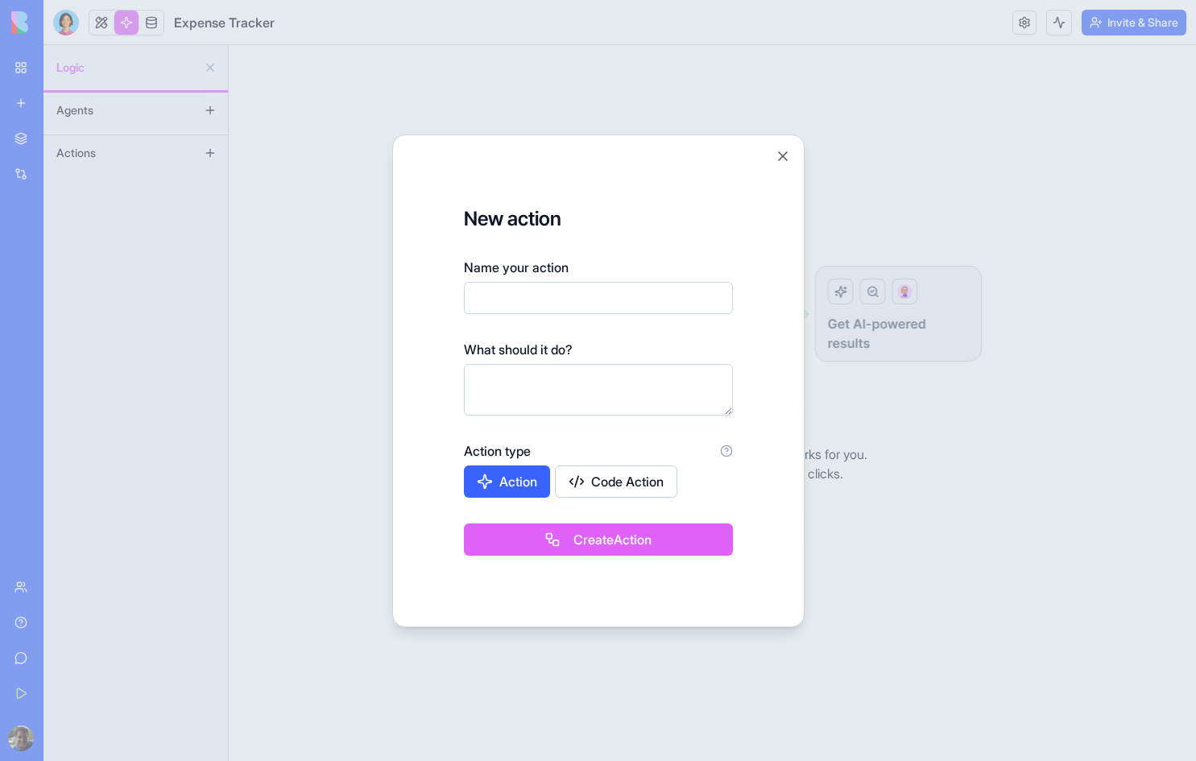
click at [791, 151] on div "New action Name your action What should it do? Action type Action Code Action C…" at bounding box center [598, 381] width 412 height 493
click at [785, 155] on button "Close" at bounding box center [783, 156] width 16 height 16
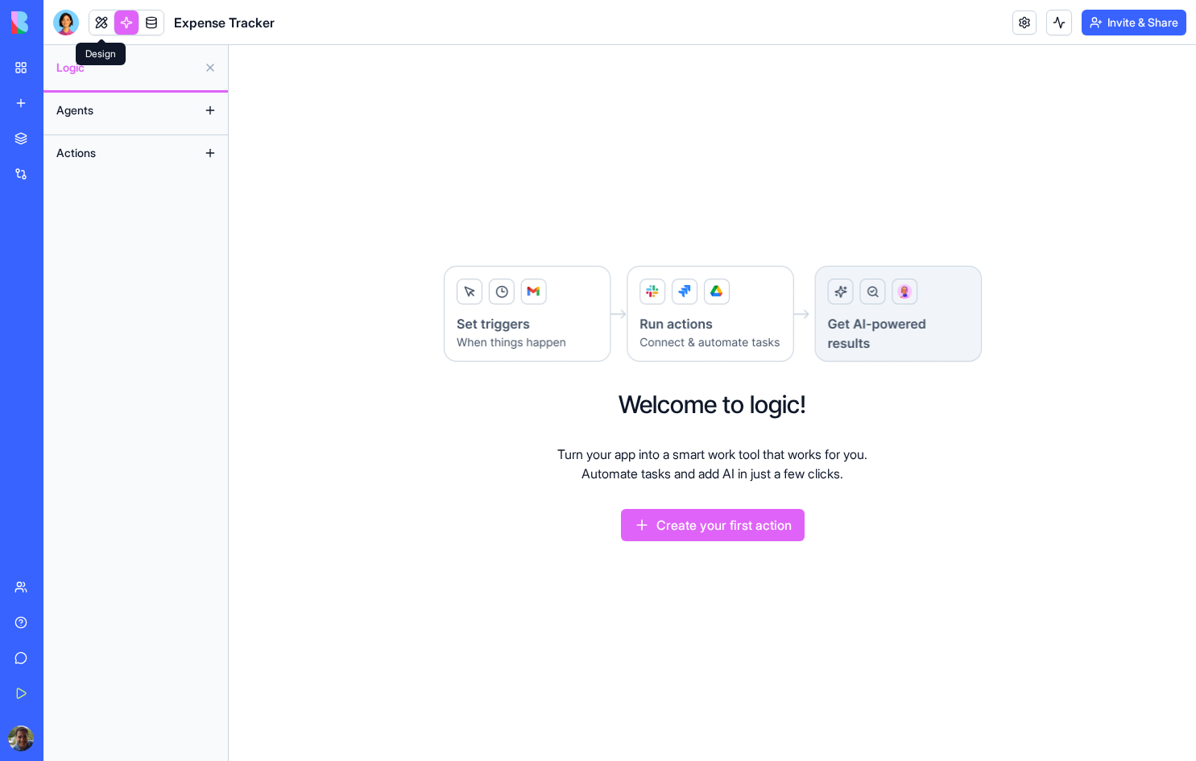
click at [104, 19] on link at bounding box center [101, 22] width 24 height 24
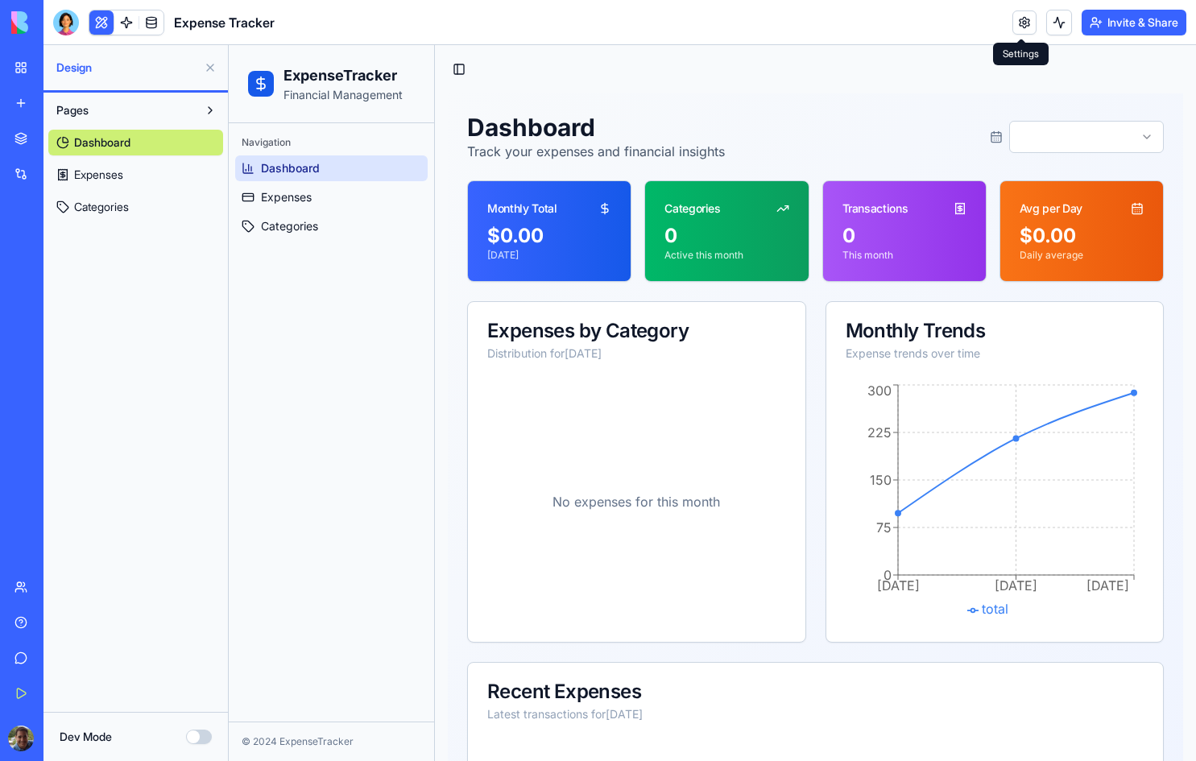
click at [1020, 30] on link at bounding box center [1024, 22] width 24 height 24
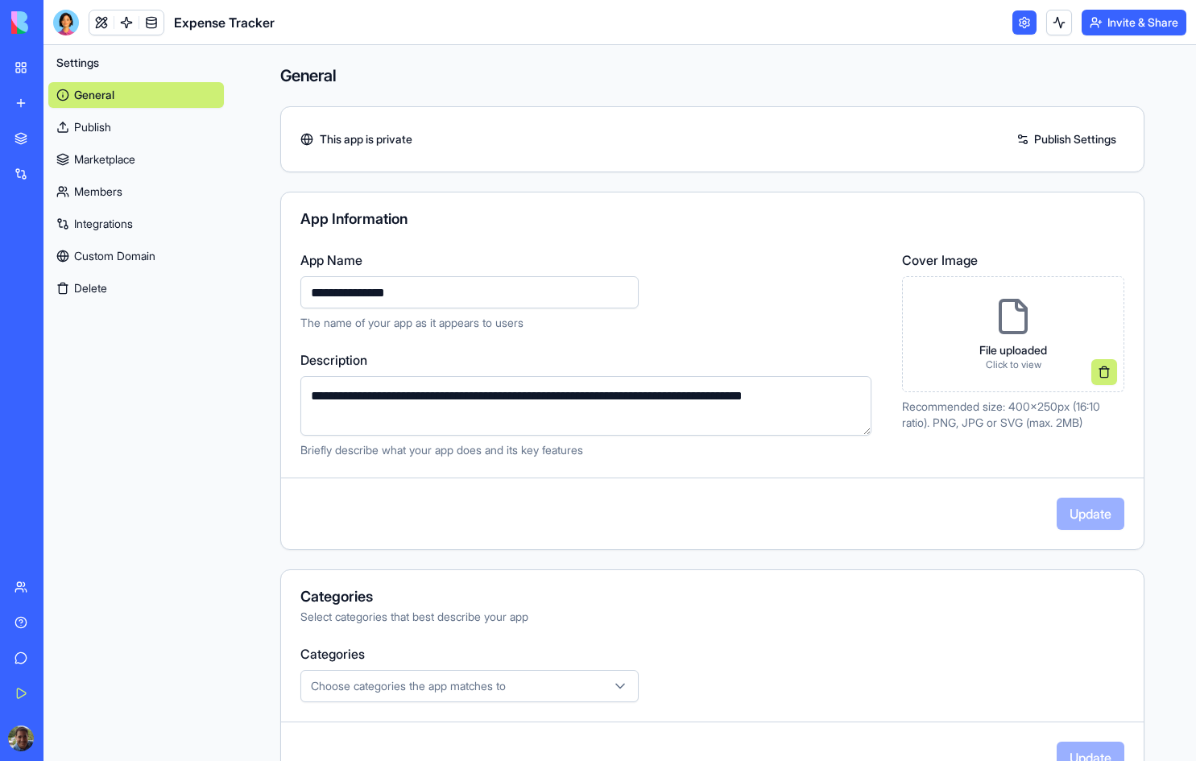
click at [126, 123] on link "Publish" at bounding box center [136, 127] width 176 height 26
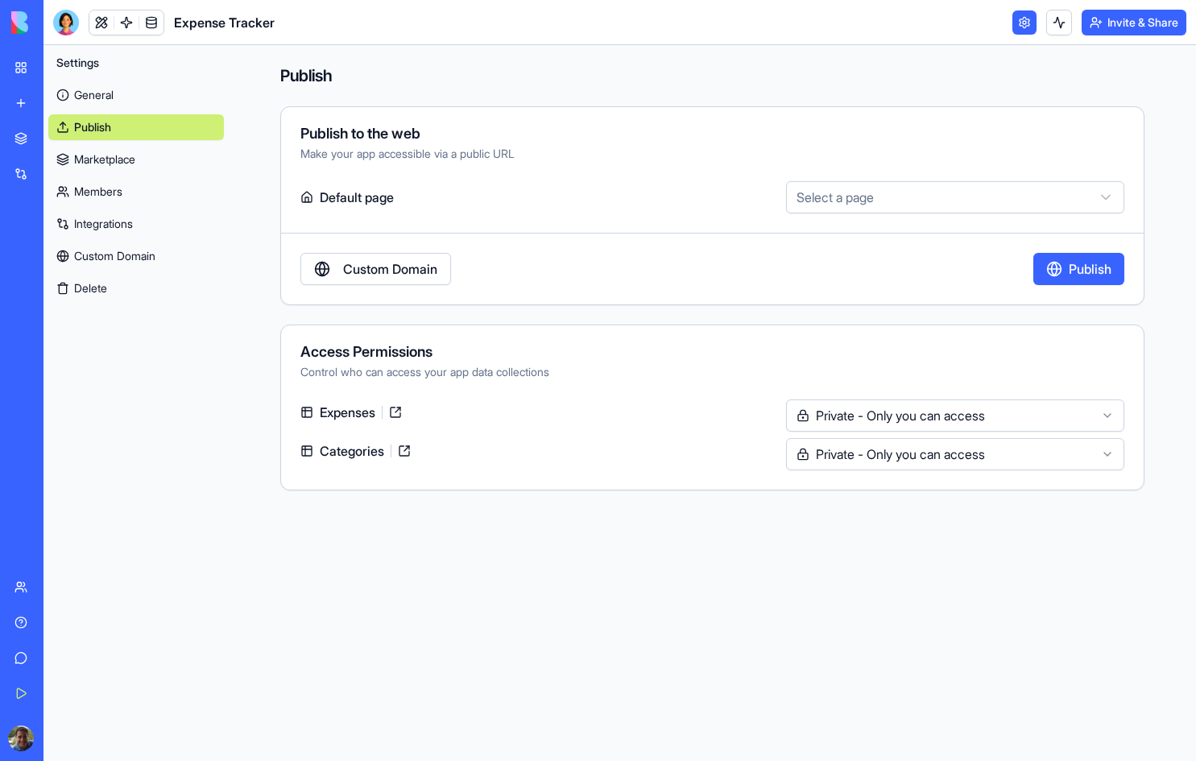
click at [351, 266] on link "Custom Domain" at bounding box center [375, 269] width 151 height 32
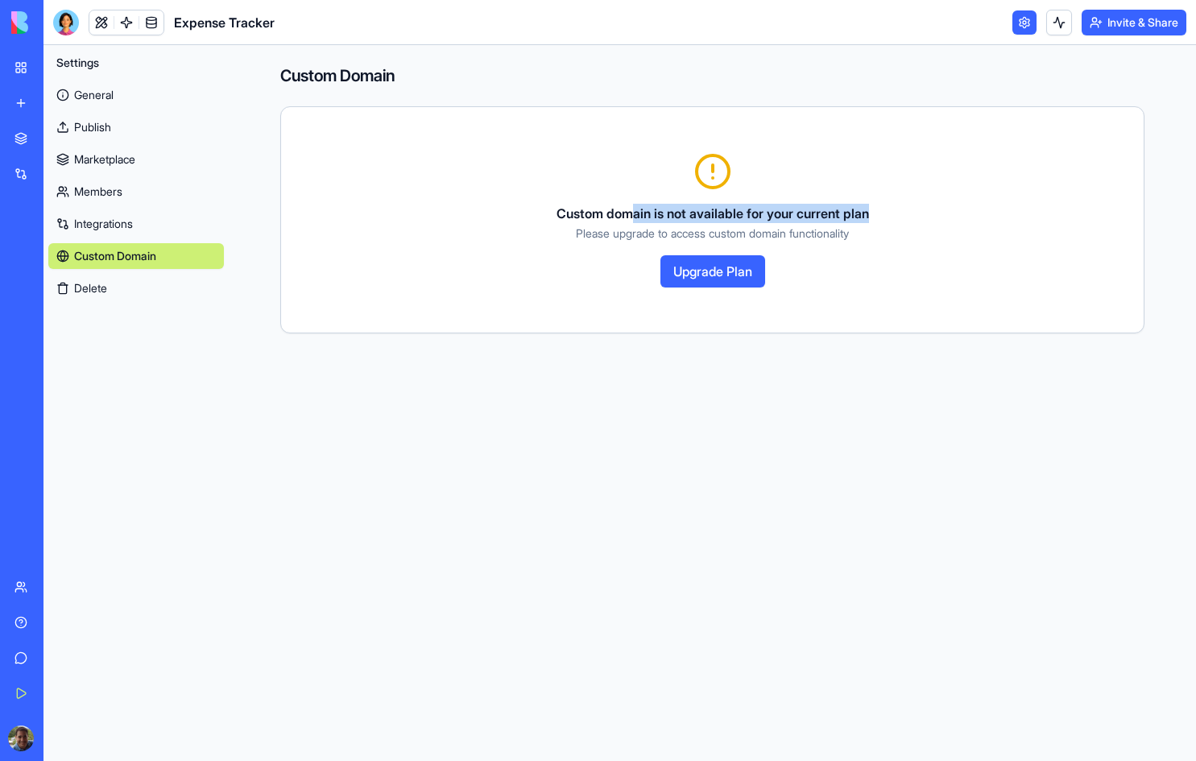
drag, startPoint x: 702, startPoint y: 211, endPoint x: 971, endPoint y: 212, distance: 269.0
click at [971, 212] on div "Custom domain is not available for your current plan Please upgrade to access c…" at bounding box center [712, 219] width 824 height 135
drag, startPoint x: 690, startPoint y: 231, endPoint x: 943, endPoint y: 233, distance: 252.9
click at [943, 233] on div "Custom domain is not available for your current plan Please upgrade to access c…" at bounding box center [712, 219] width 824 height 135
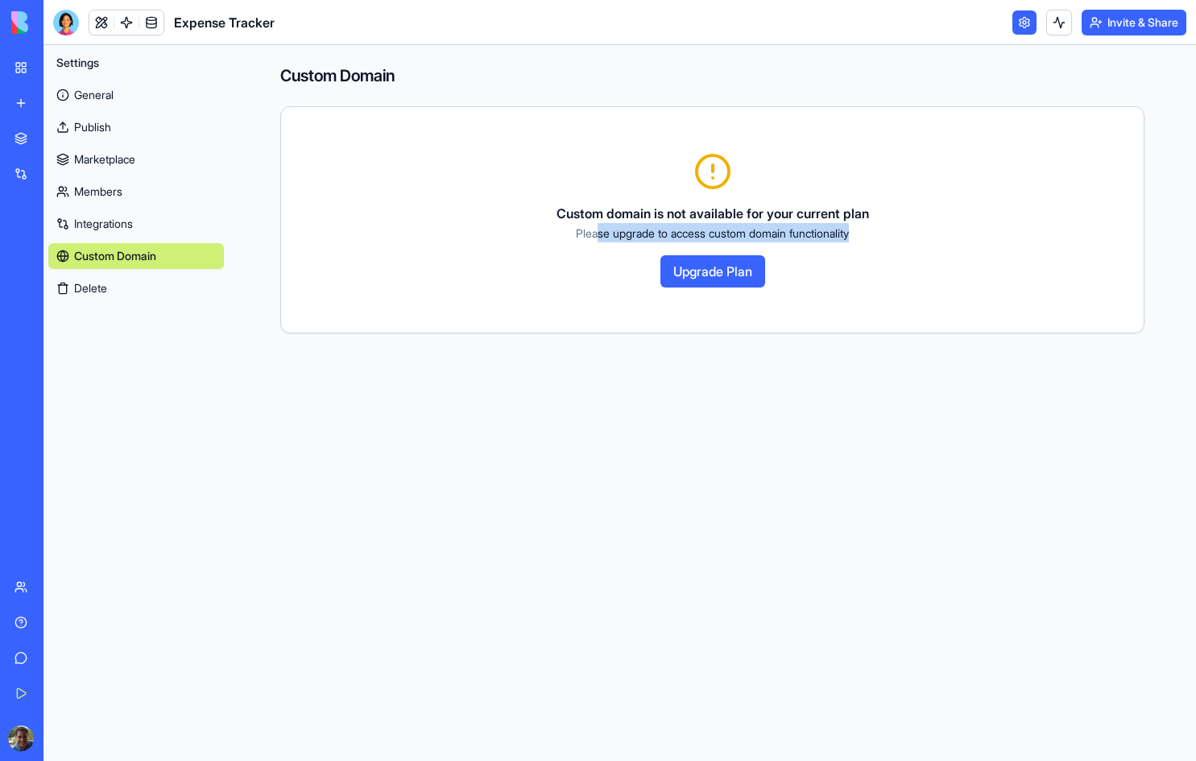
click at [943, 233] on div "Custom domain is not available for your current plan Please upgrade to access c…" at bounding box center [712, 219] width 824 height 135
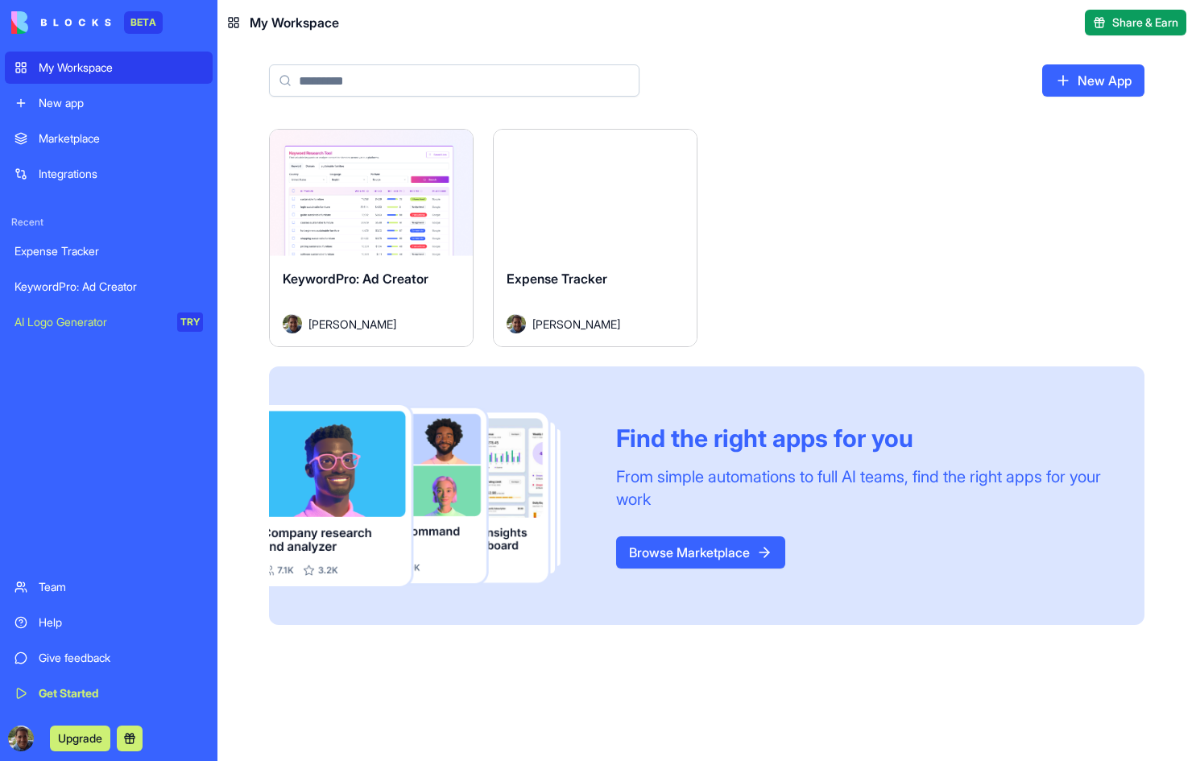
click at [57, 579] on div "Team" at bounding box center [121, 587] width 164 height 16
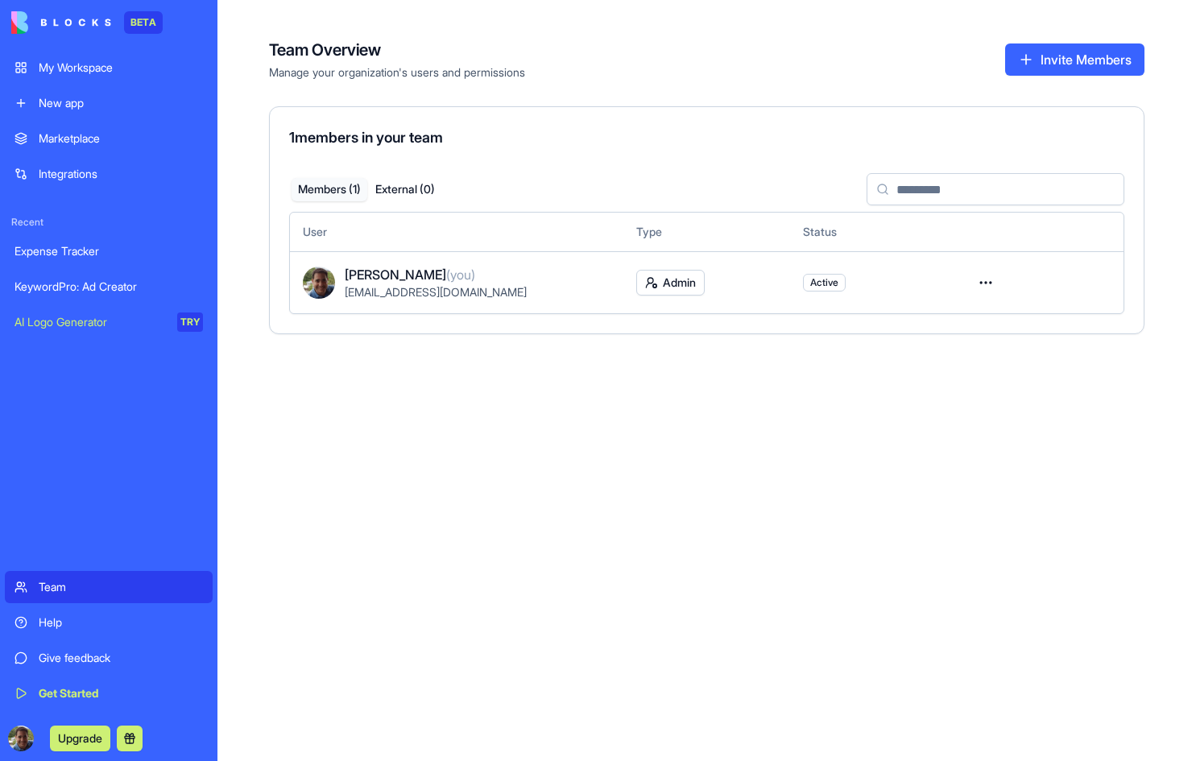
click at [24, 23] on img at bounding box center [61, 22] width 100 height 23
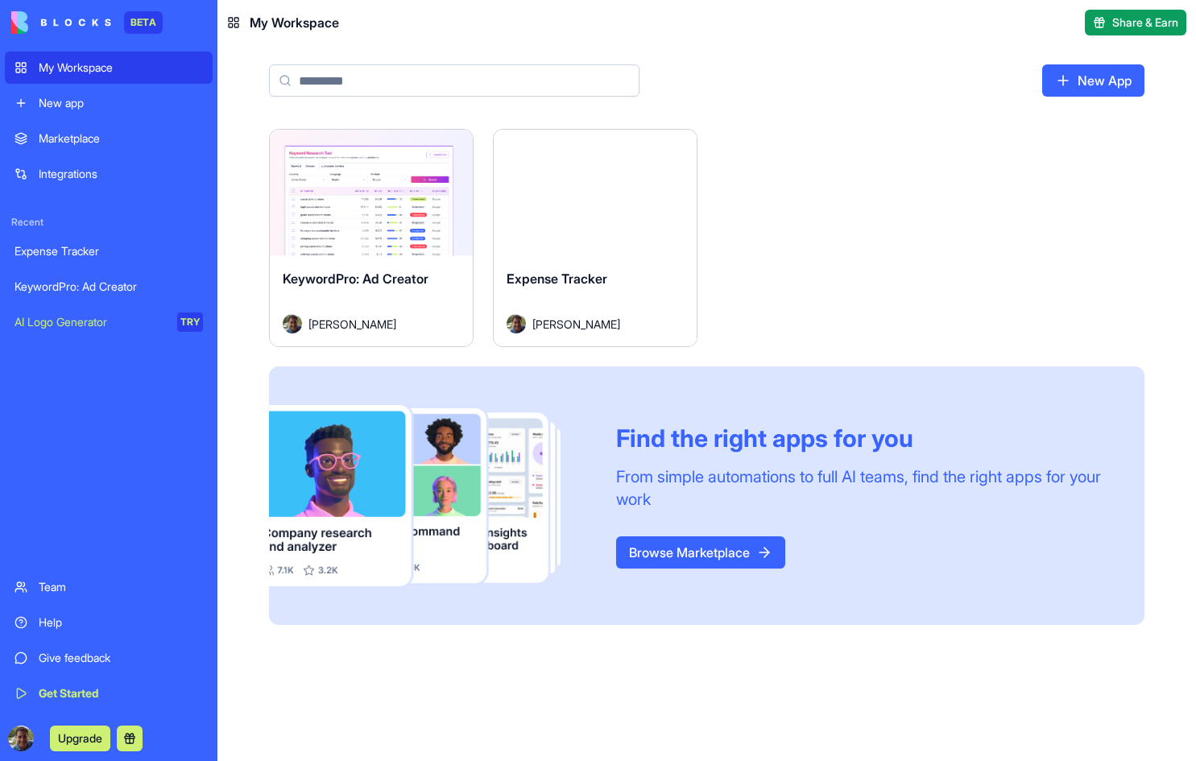
click at [625, 536] on link "Browse Marketplace" at bounding box center [700, 552] width 169 height 32
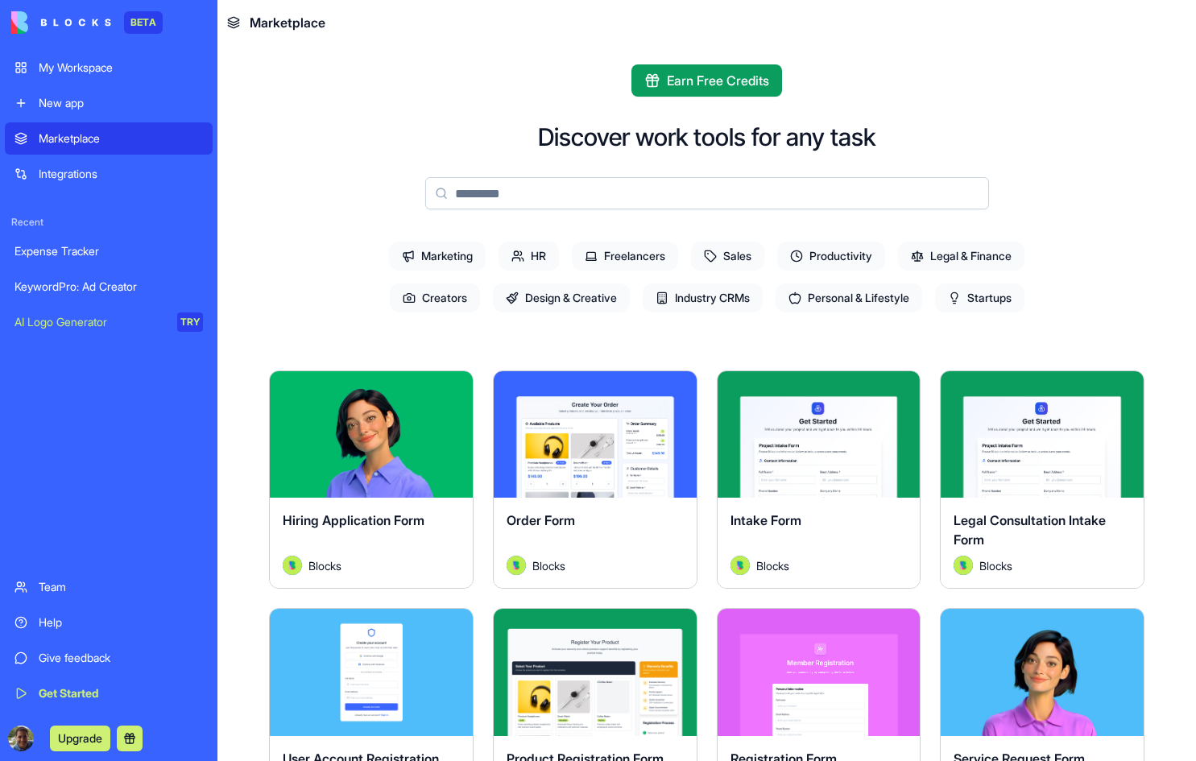
click at [603, 258] on span "Freelancers" at bounding box center [625, 256] width 106 height 29
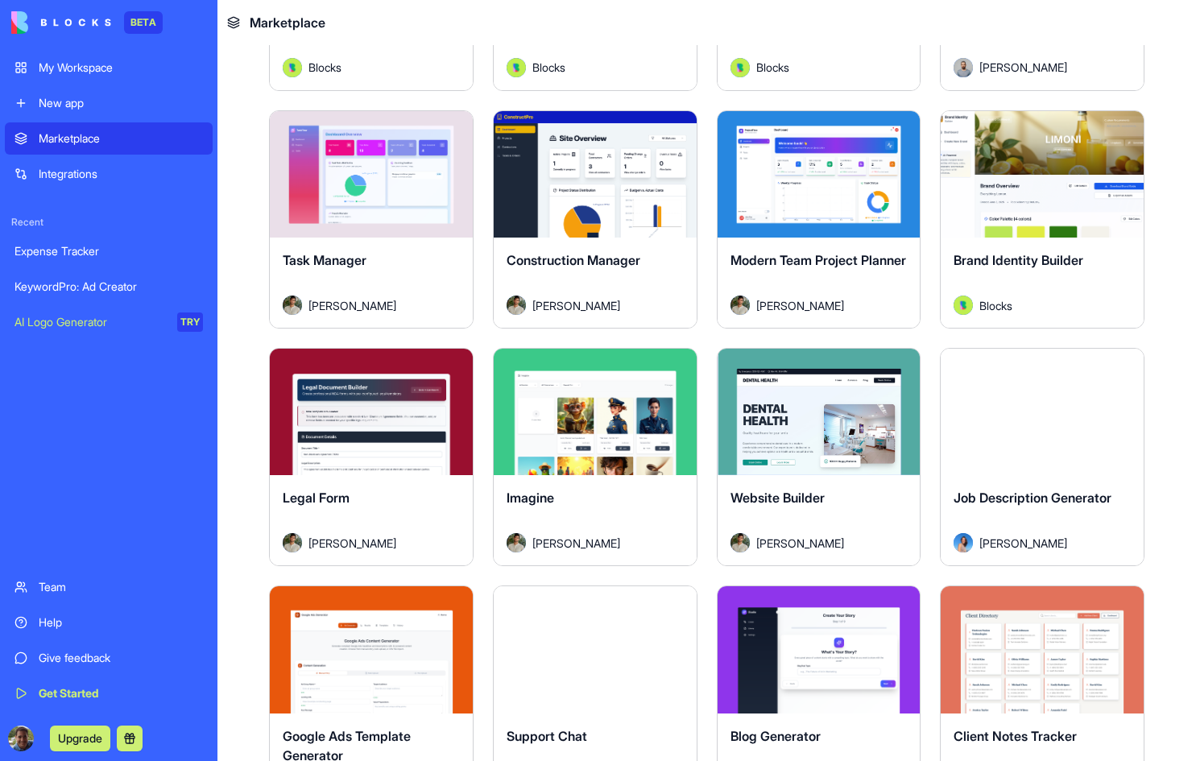
scroll to position [1047, 0]
